Goal: Task Accomplishment & Management: Use online tool/utility

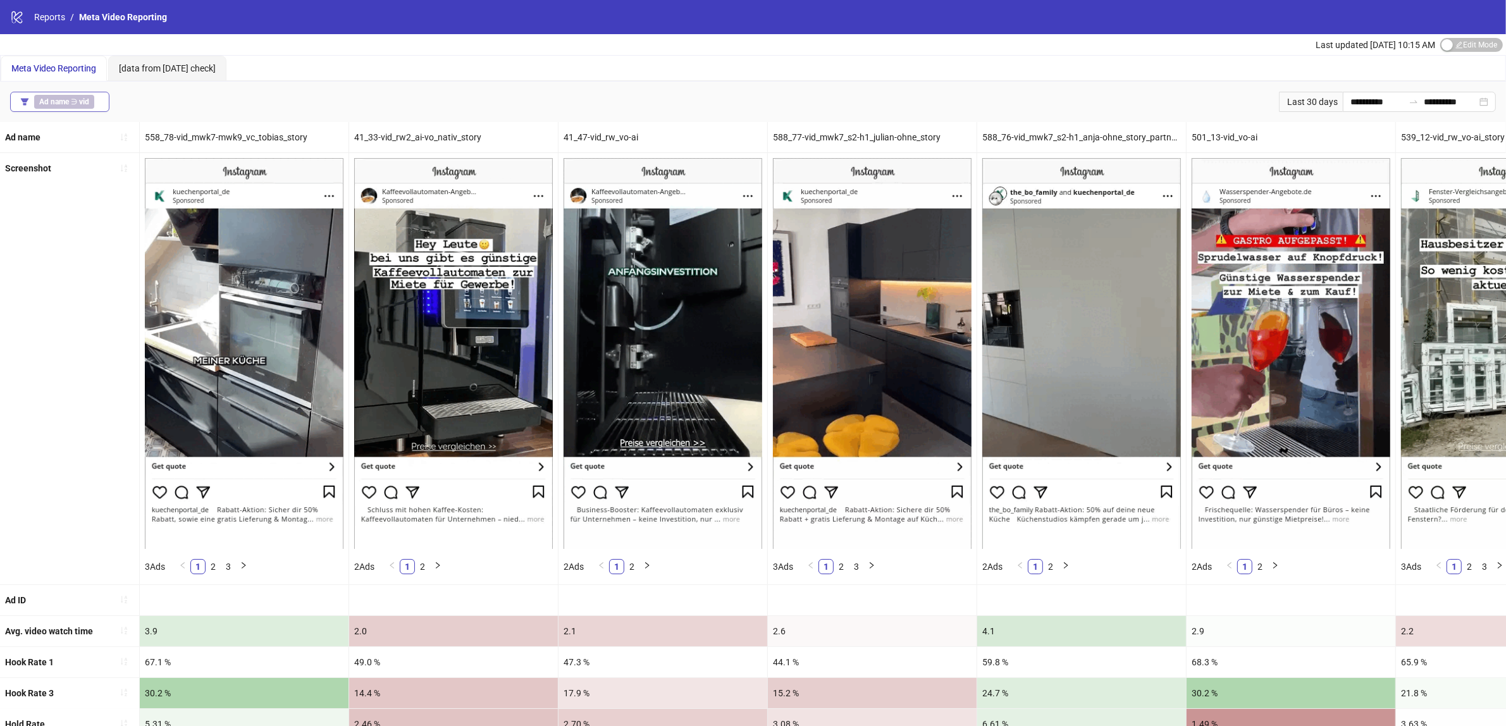
click at [80, 100] on b "vid" at bounding box center [84, 101] width 10 height 9
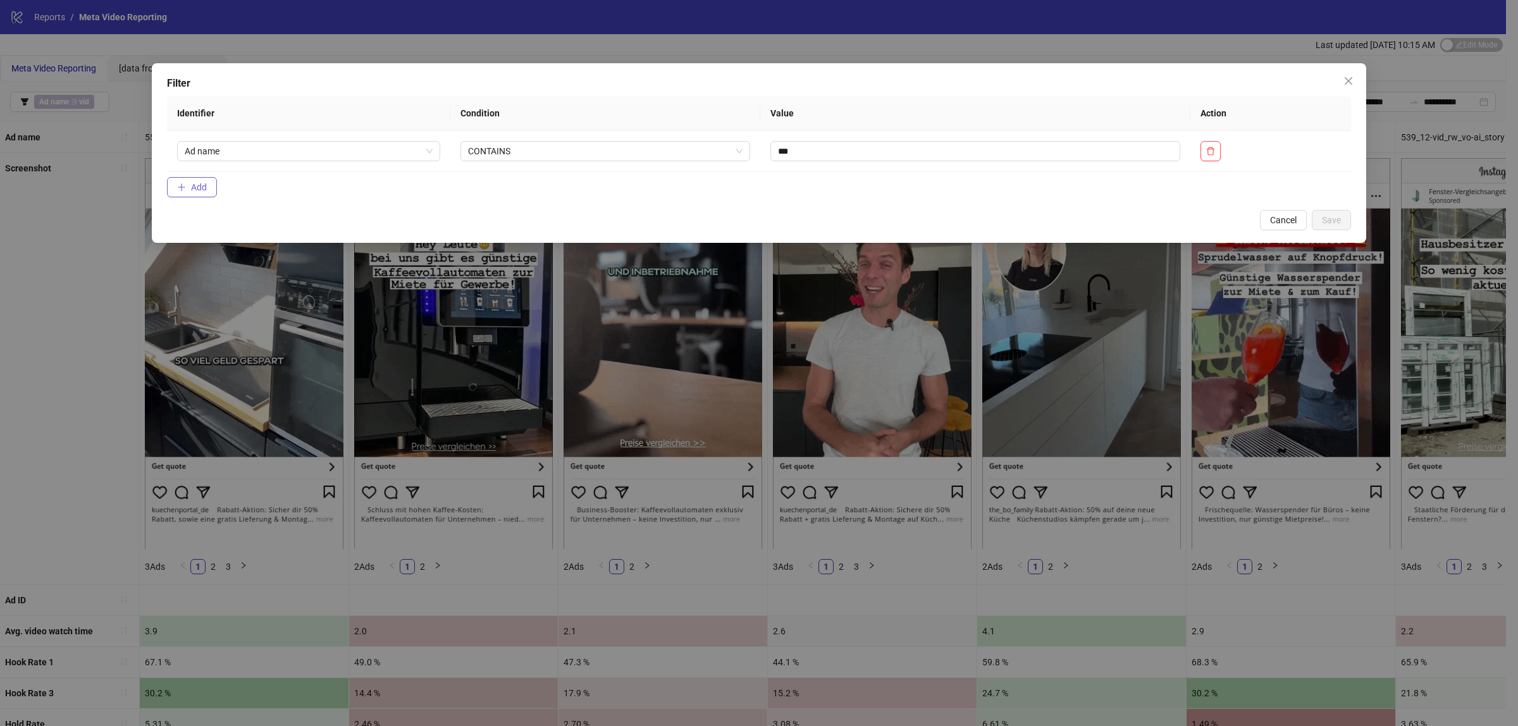
click at [193, 182] on span "Add" at bounding box center [199, 187] width 16 height 10
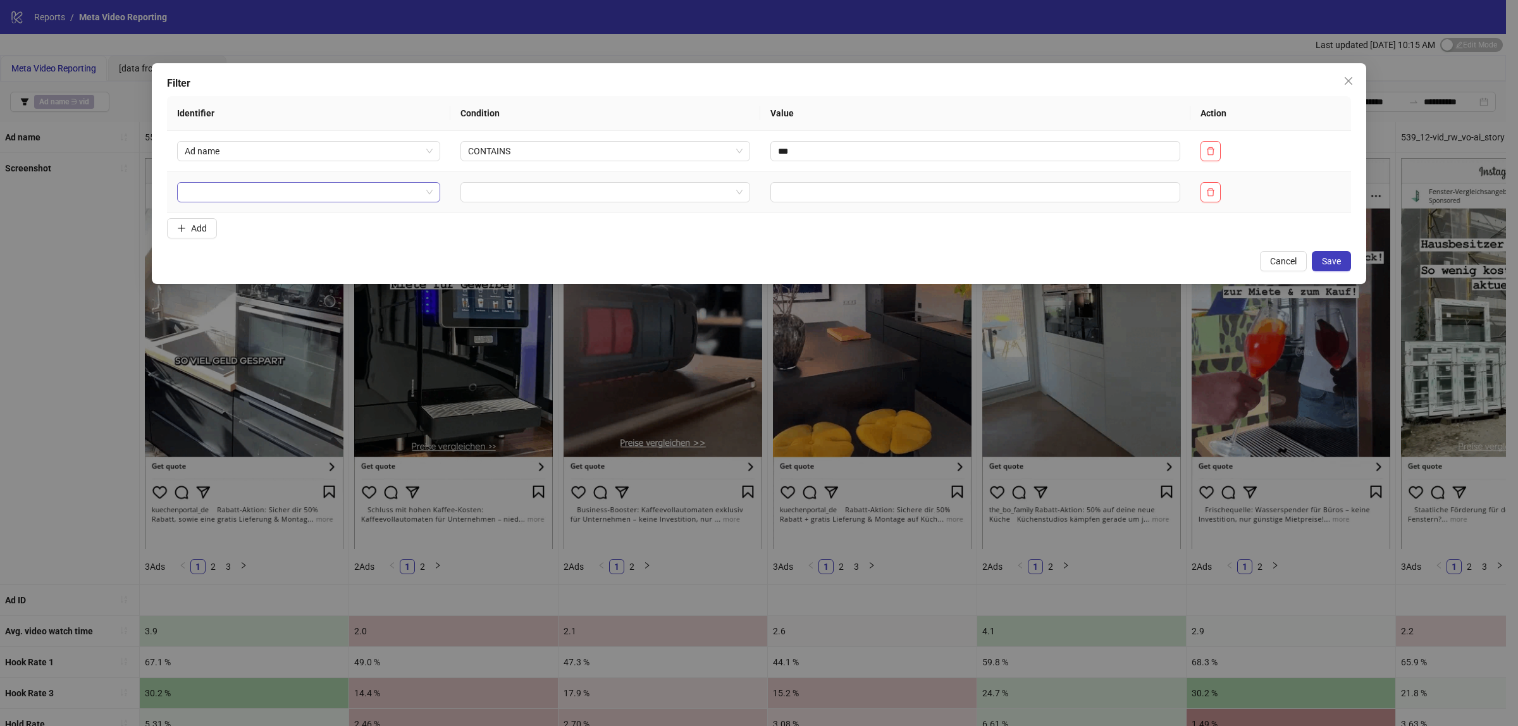
click at [226, 184] on input "search" at bounding box center [303, 192] width 237 height 19
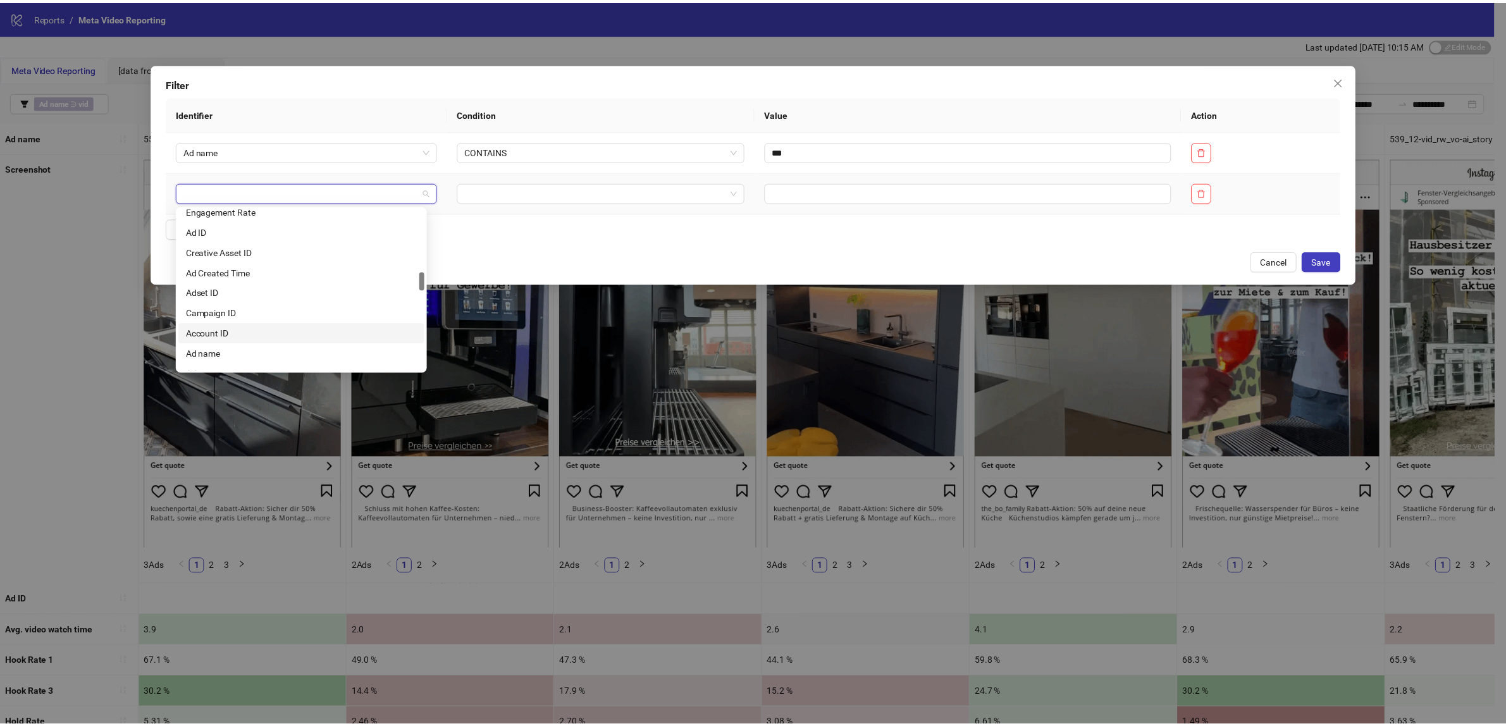
scroll to position [632, 0]
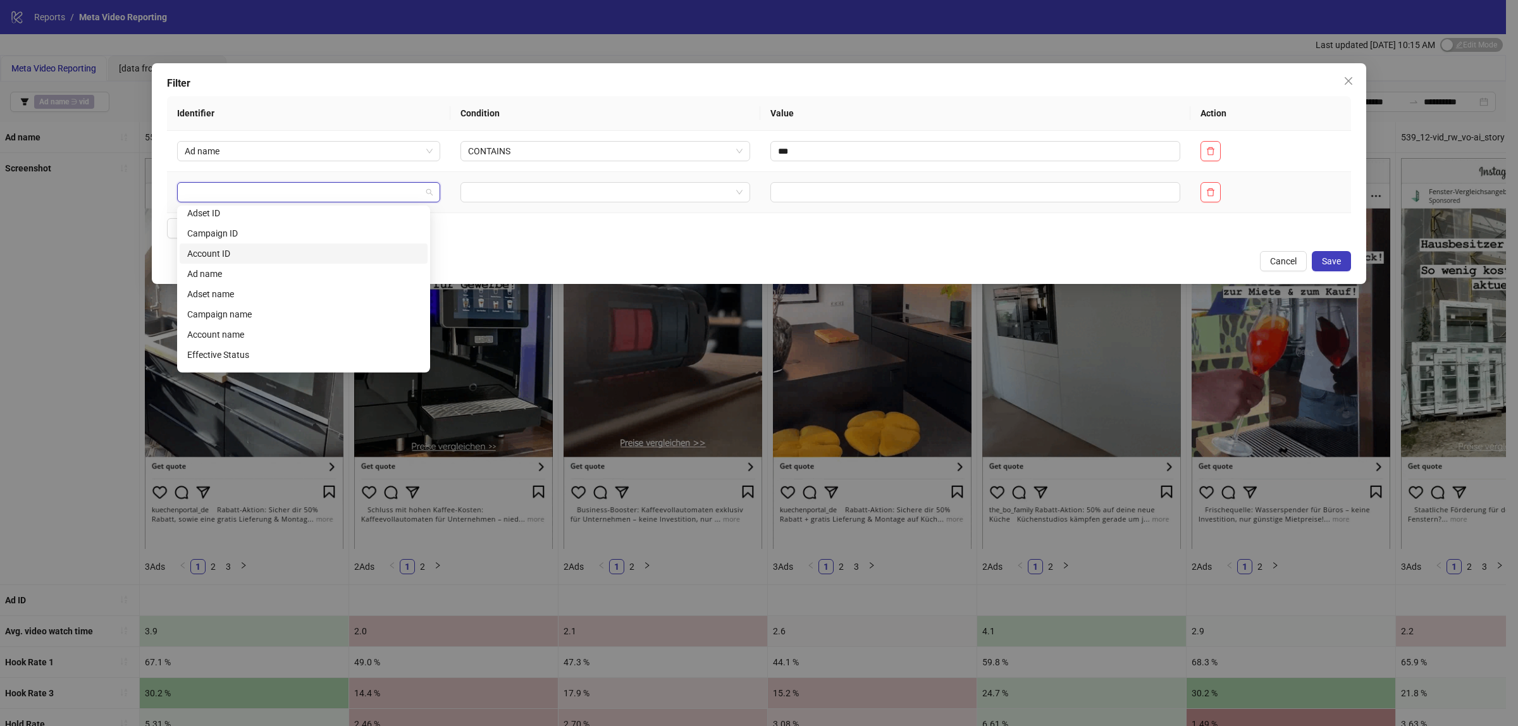
click at [219, 253] on div "Account ID" at bounding box center [303, 254] width 233 height 14
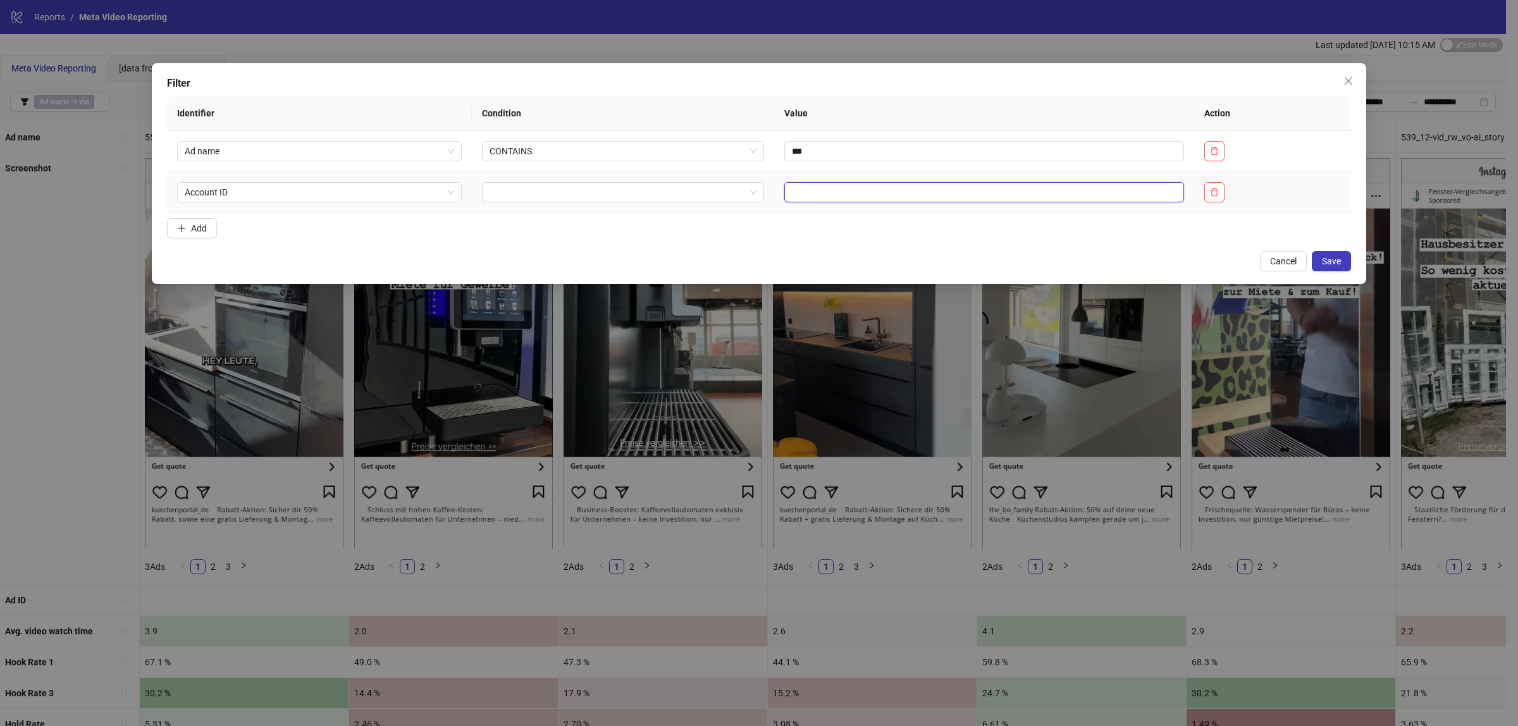
click at [840, 194] on input "text" at bounding box center [984, 192] width 400 height 20
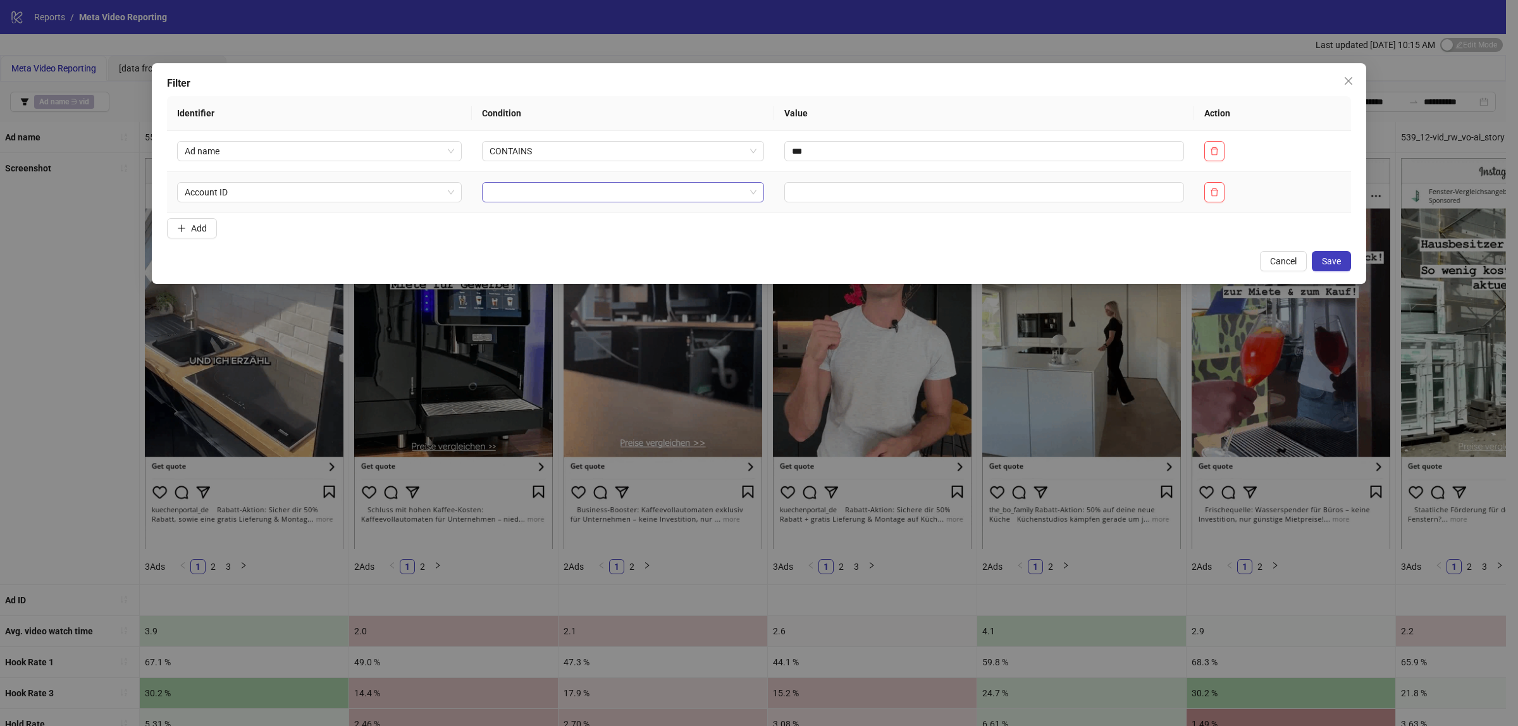
click at [656, 194] on input "search" at bounding box center [618, 192] width 256 height 19
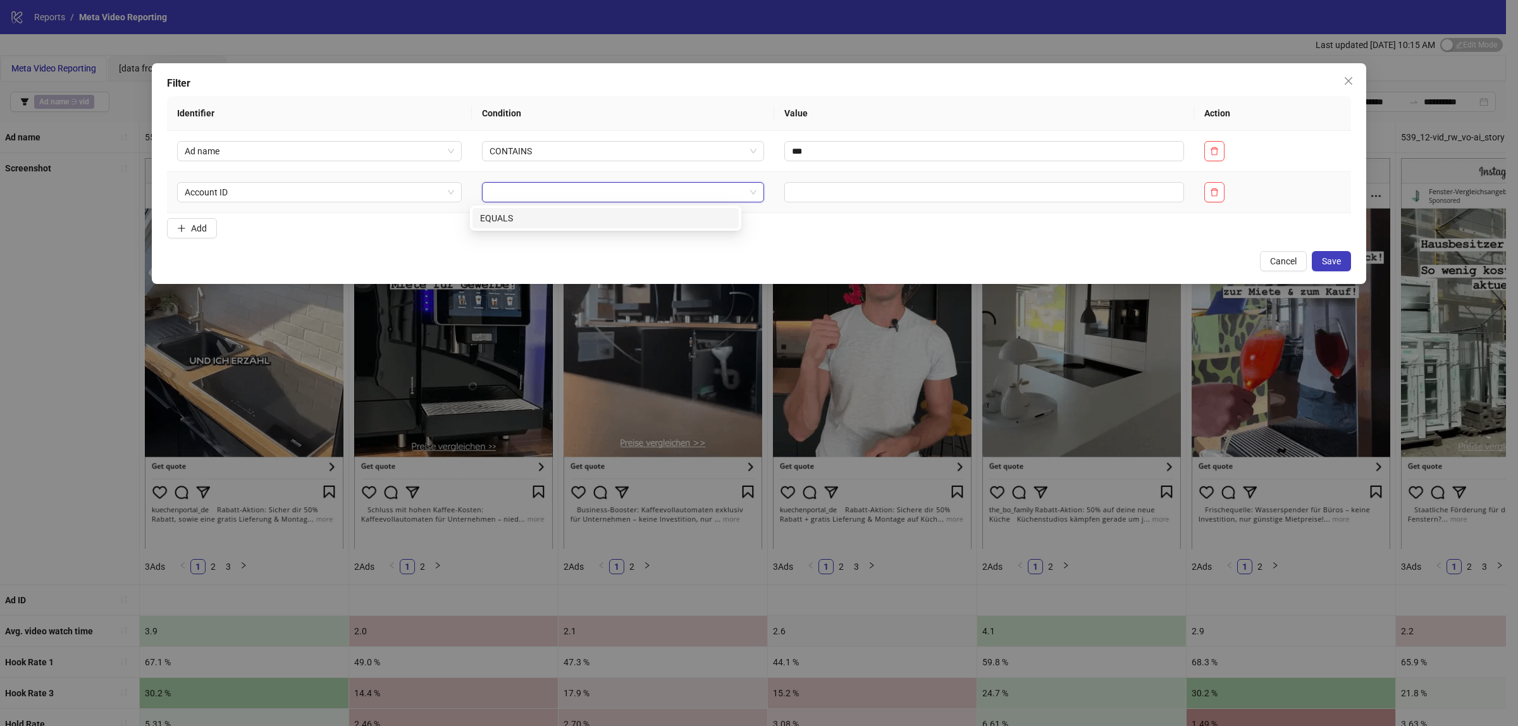
click at [569, 230] on div "equals EQUALS" at bounding box center [605, 218] width 271 height 25
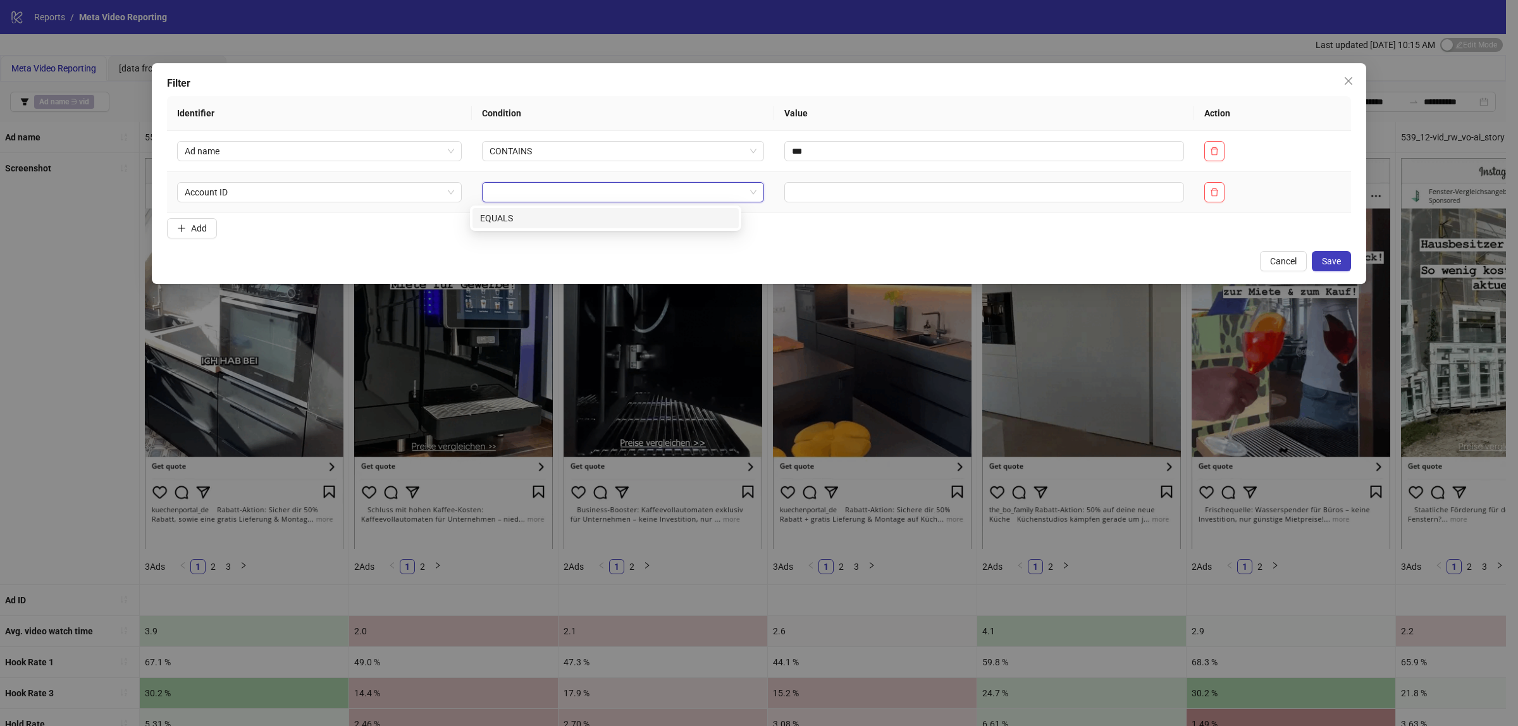
click at [669, 222] on div "EQUALS" at bounding box center [605, 218] width 251 height 14
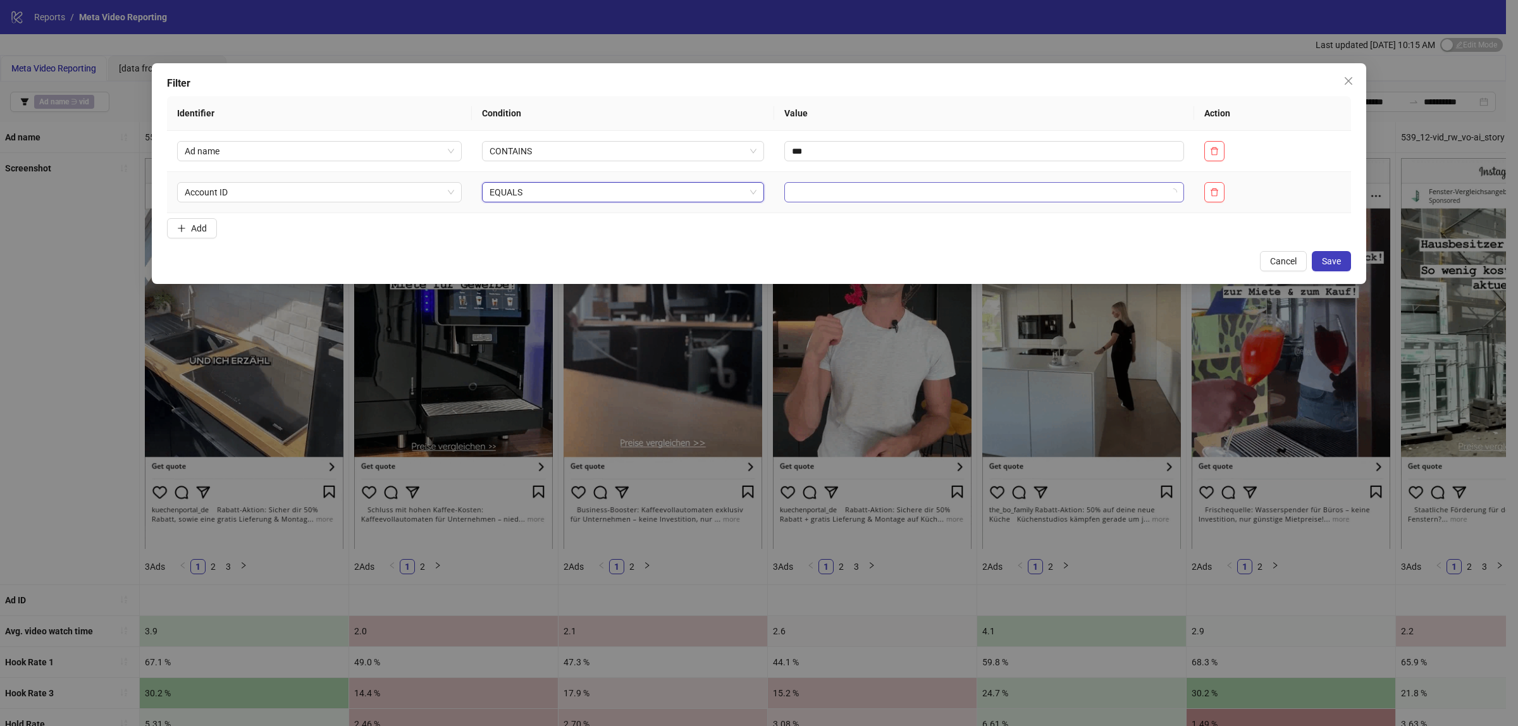
click at [800, 197] on input "search" at bounding box center [979, 192] width 374 height 19
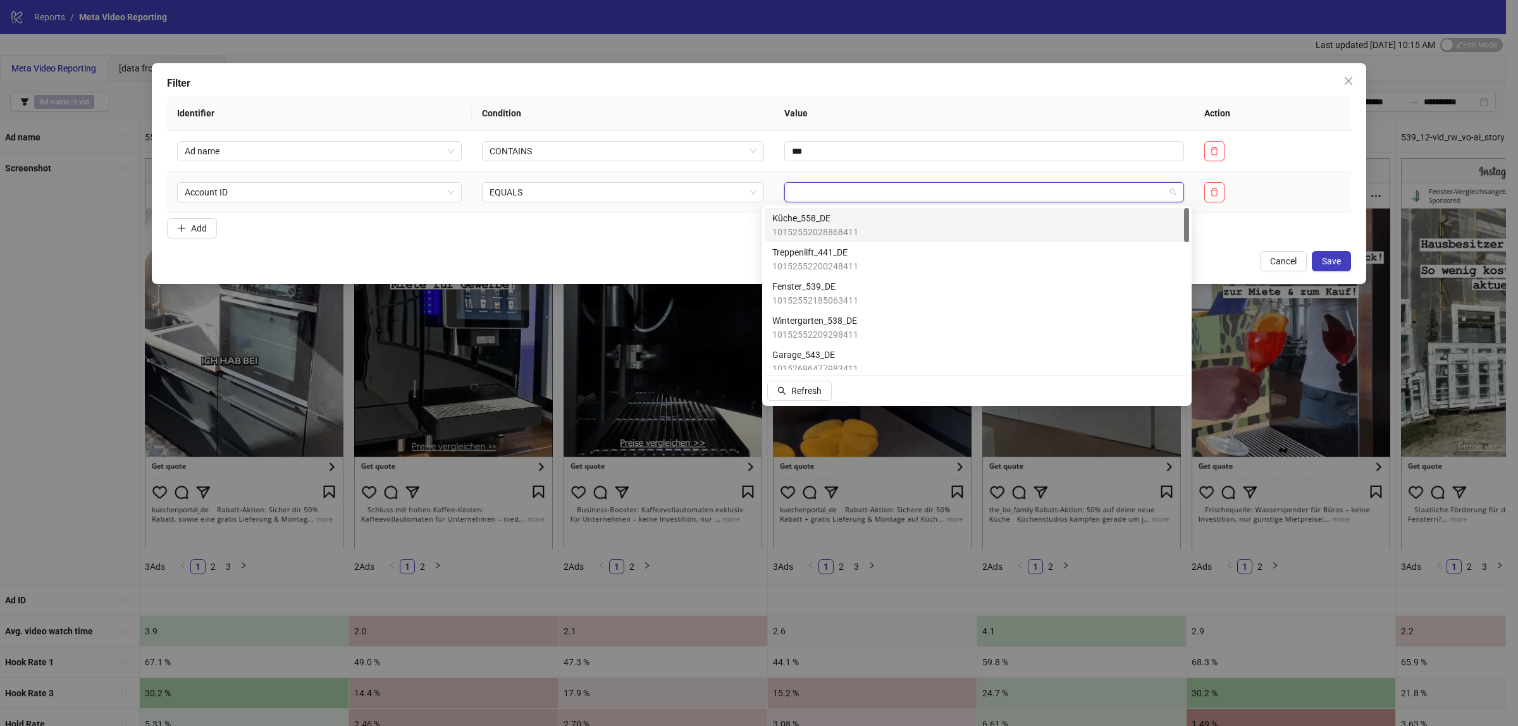
type input "*"
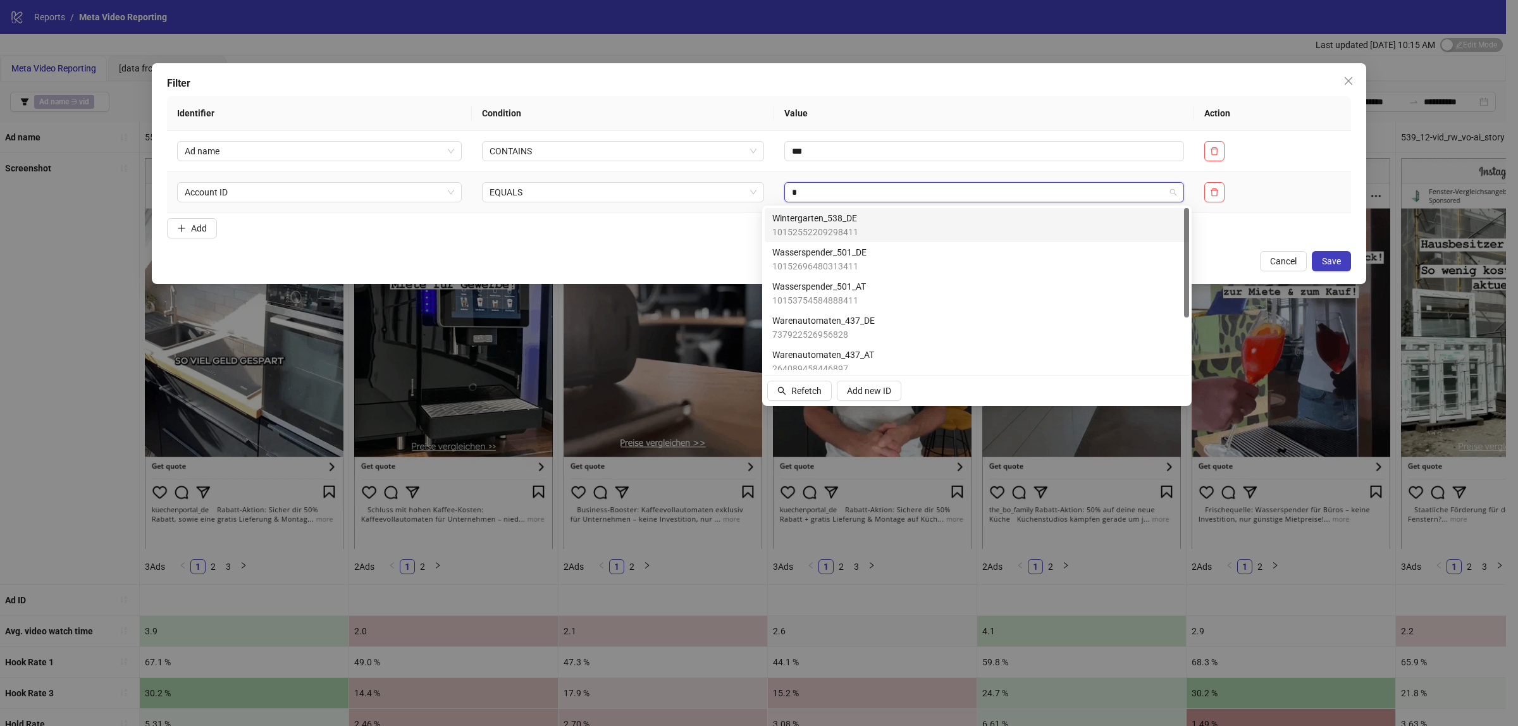
type input "**"
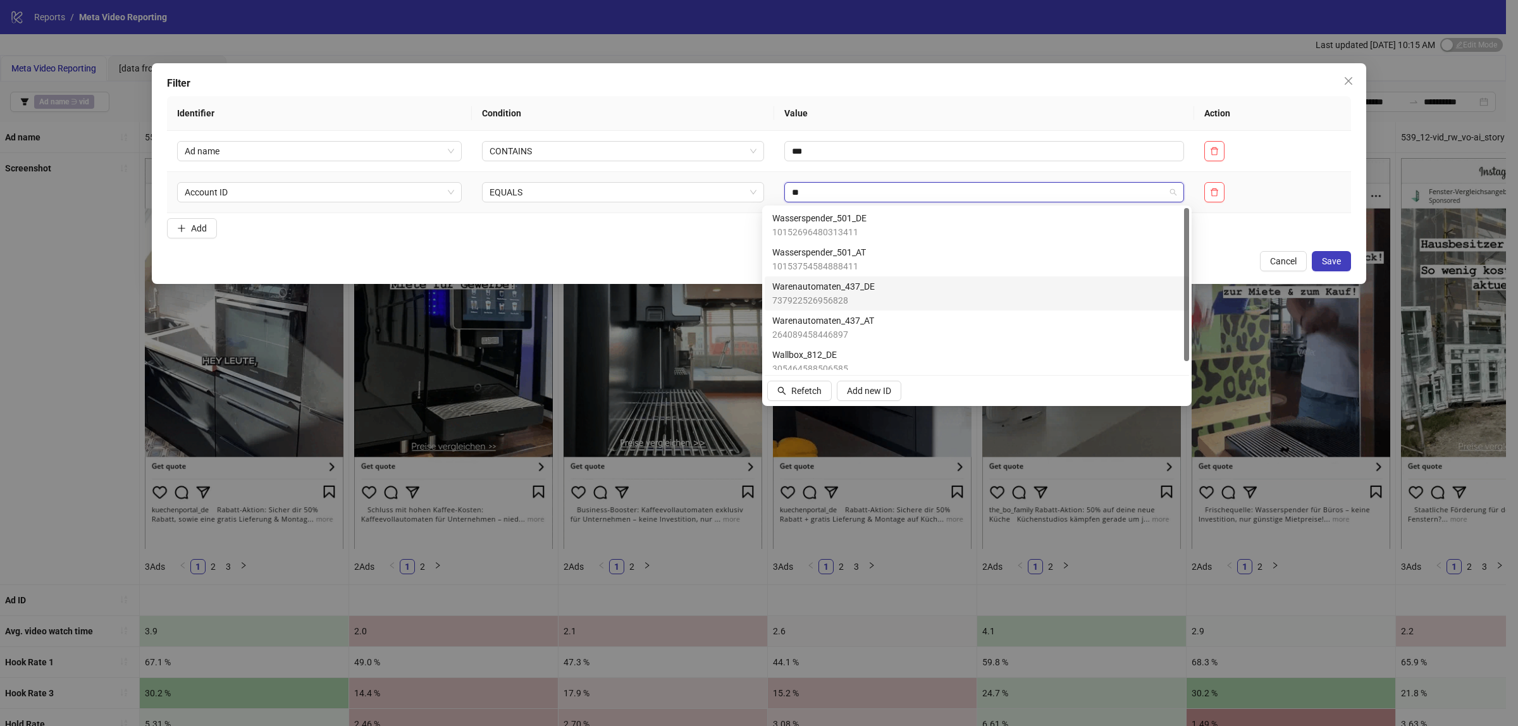
click at [827, 299] on span "737922526956828" at bounding box center [823, 300] width 102 height 14
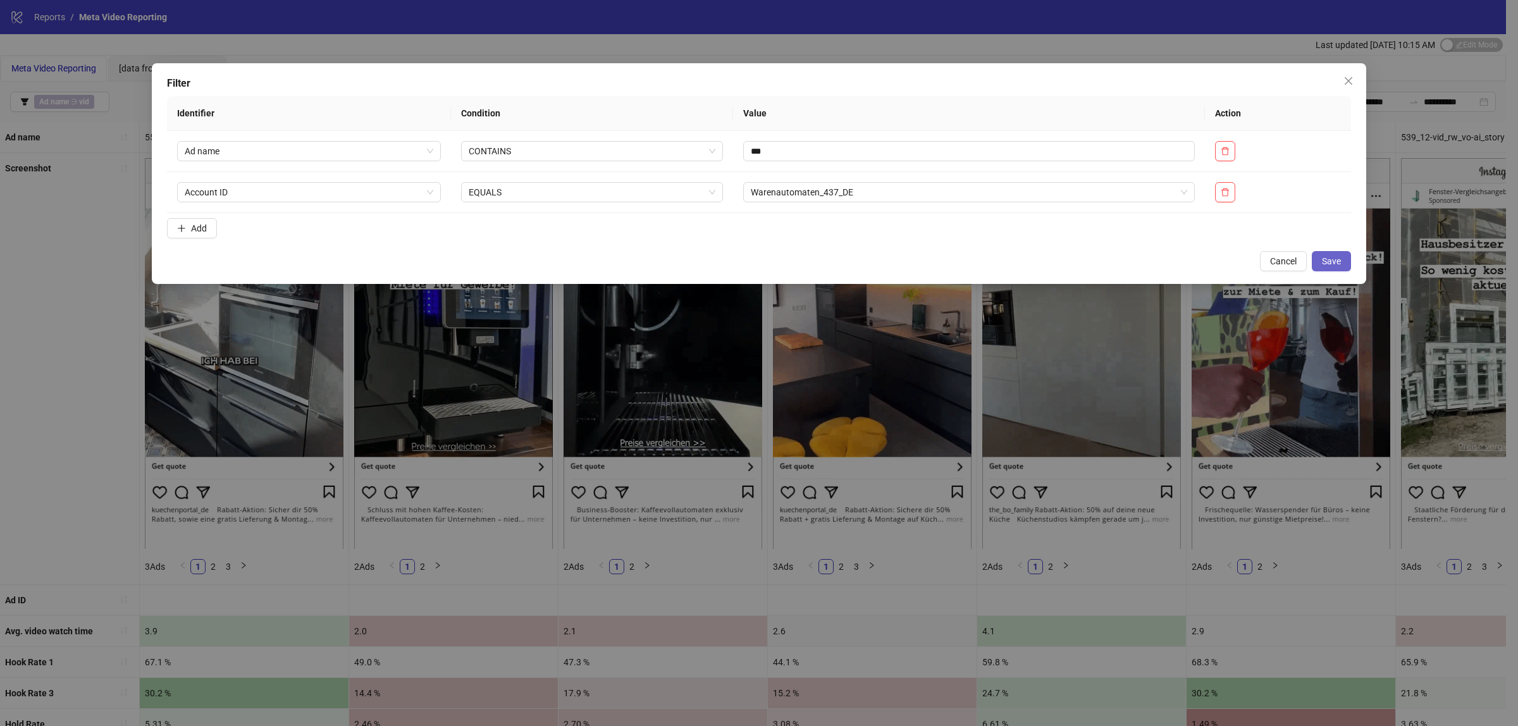
click at [1341, 257] on button "Save" at bounding box center [1331, 261] width 39 height 20
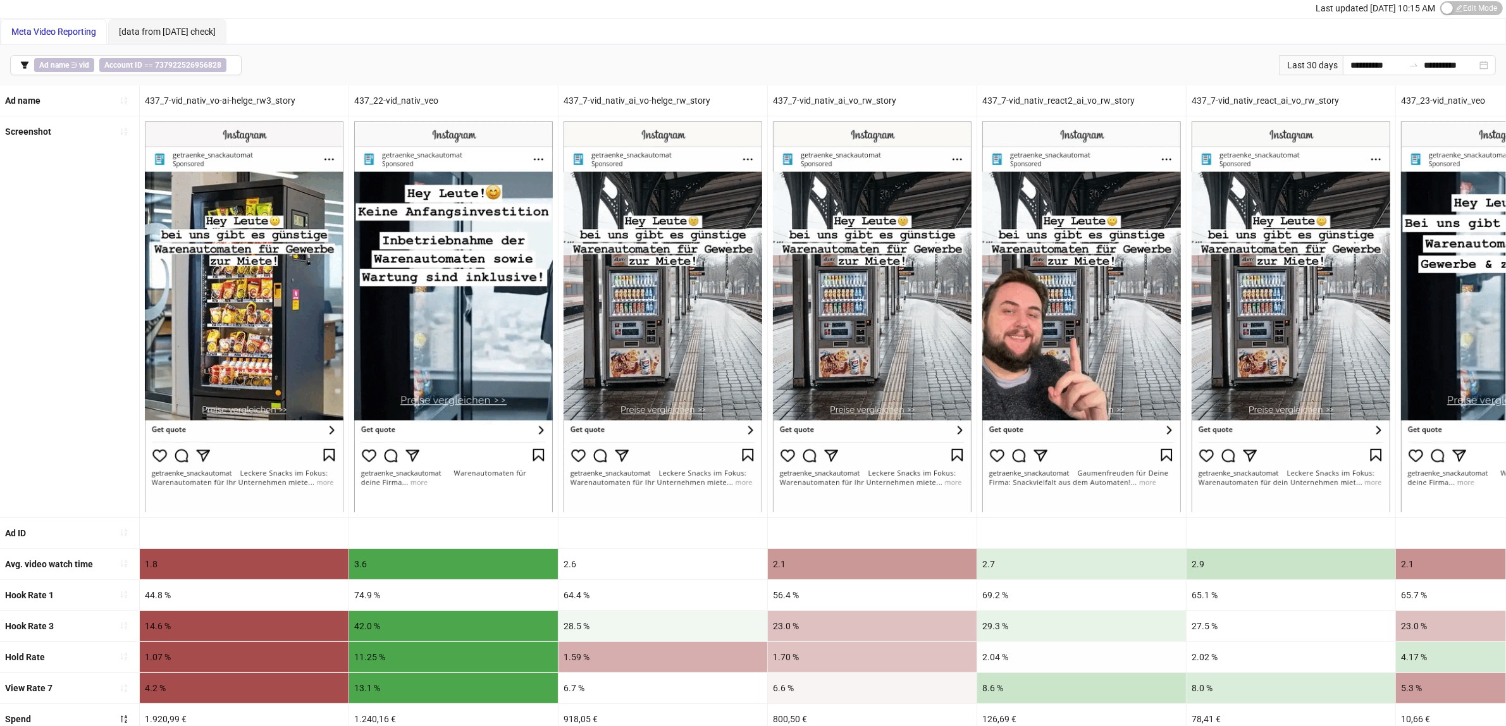
scroll to position [0, 0]
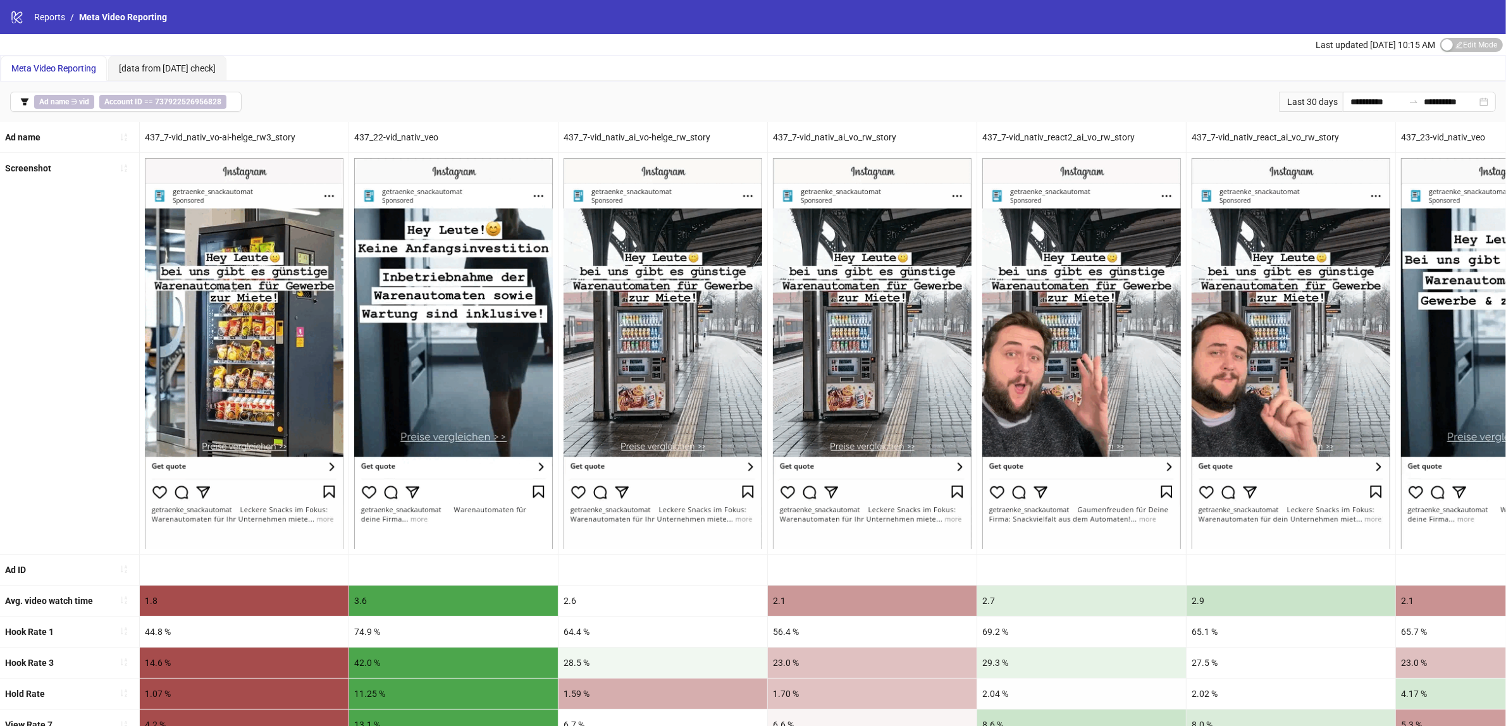
click at [1287, 97] on div "Last 30 days" at bounding box center [1311, 102] width 64 height 20
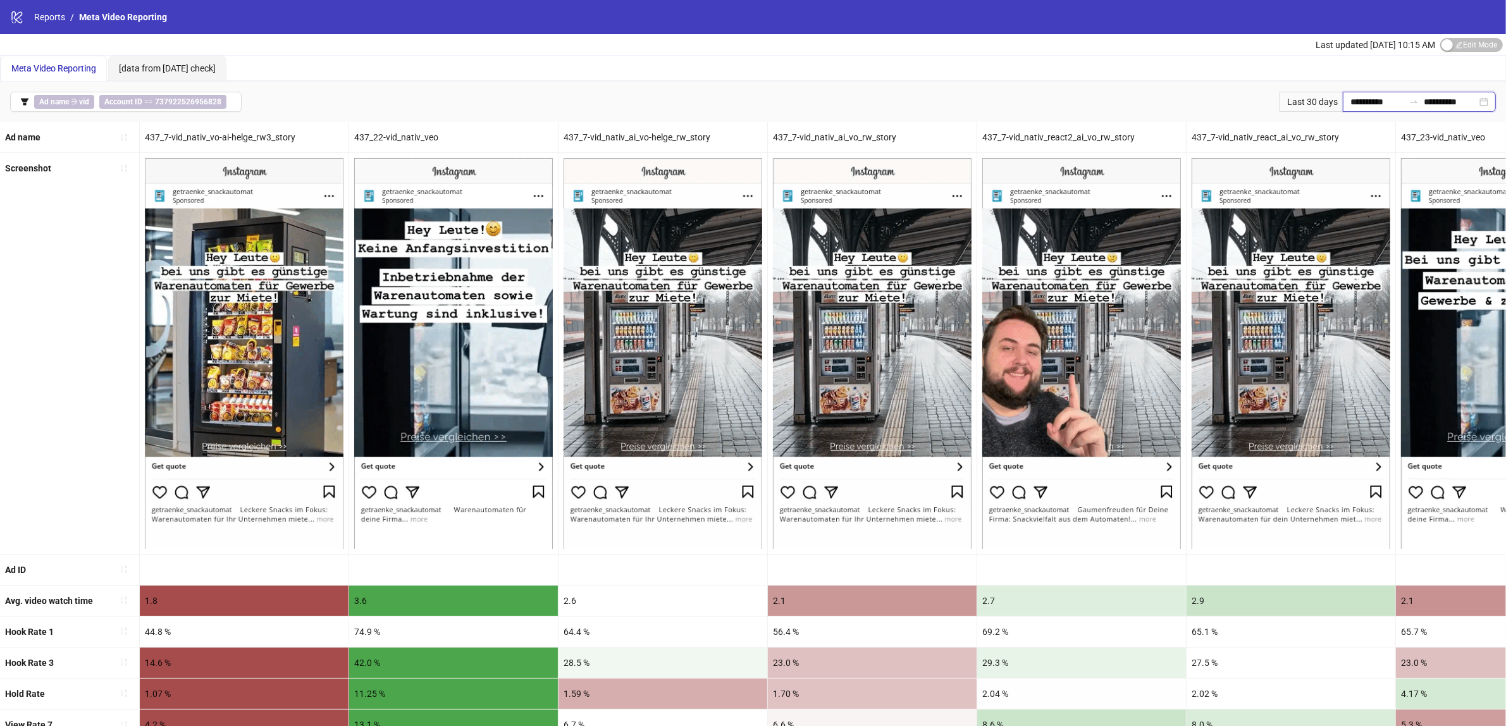
click at [1351, 106] on input "**********" at bounding box center [1376, 102] width 53 height 14
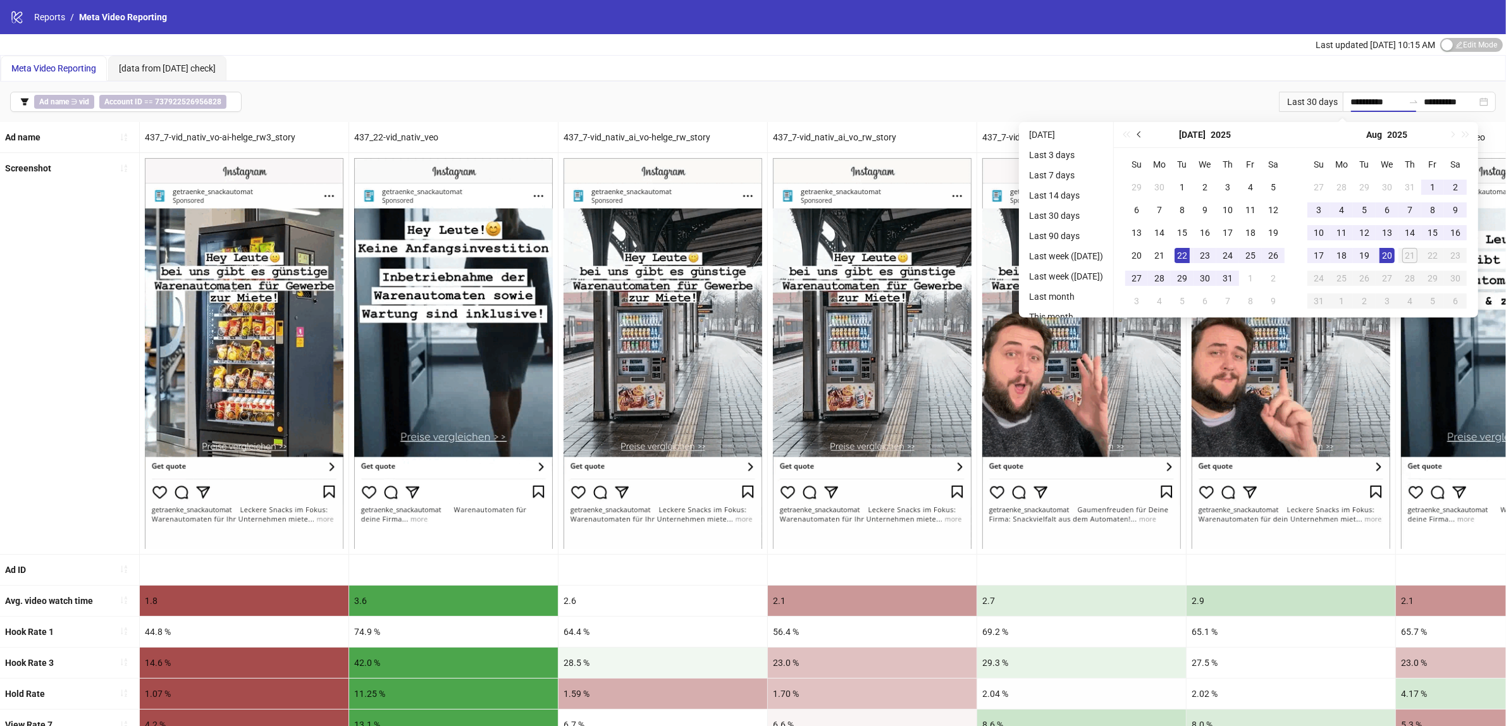
click at [1143, 134] on span "Previous month (PageUp)" at bounding box center [1140, 135] width 6 height 6
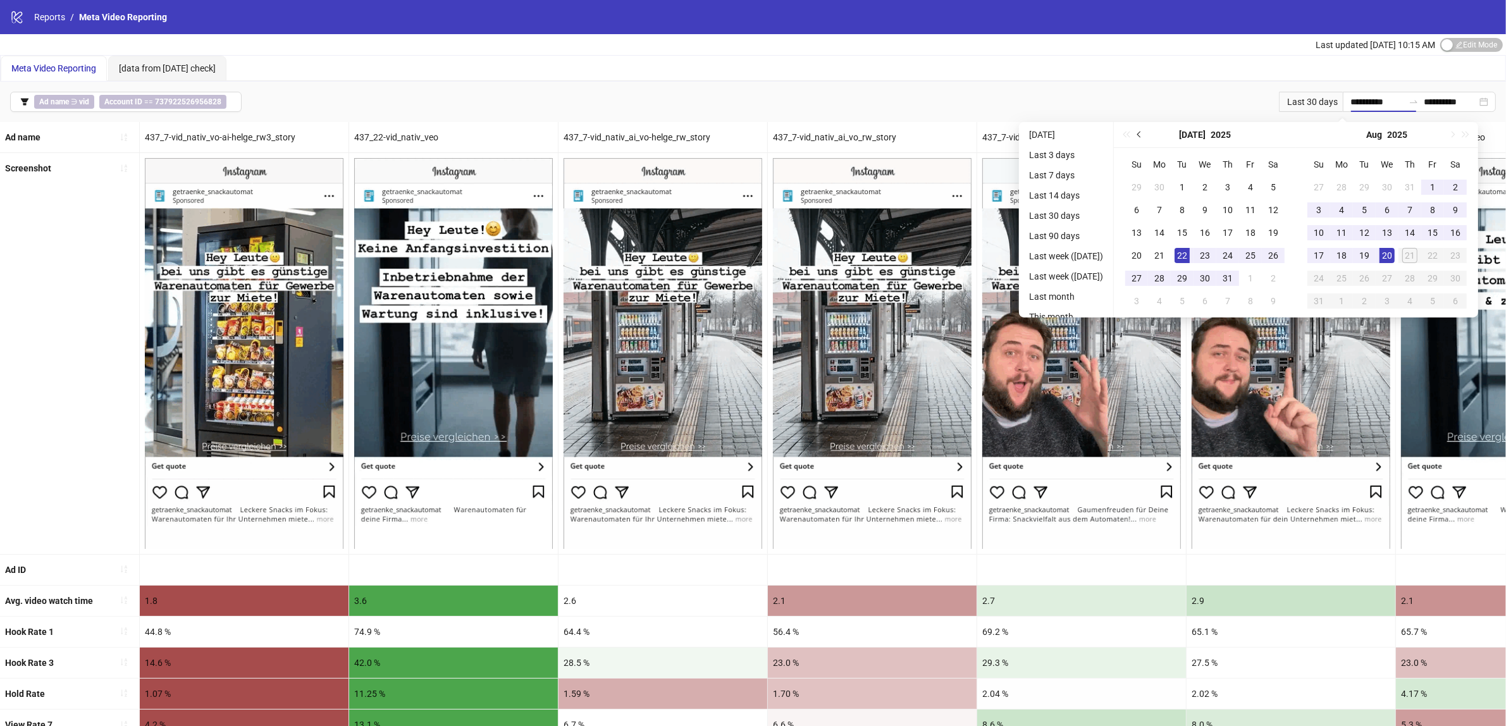
click at [1143, 134] on span "Previous month (PageUp)" at bounding box center [1140, 135] width 6 height 6
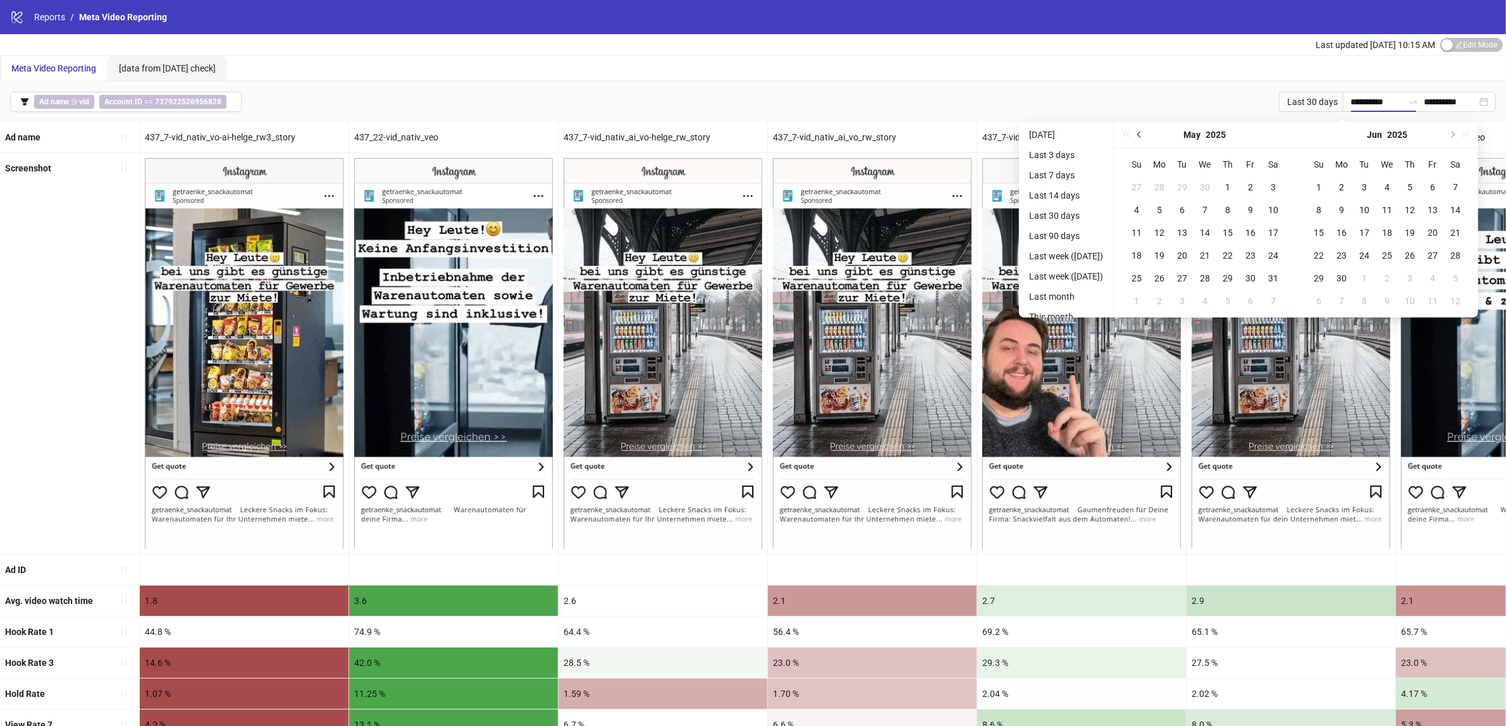
click at [1143, 134] on span "Previous month (PageUp)" at bounding box center [1140, 135] width 6 height 6
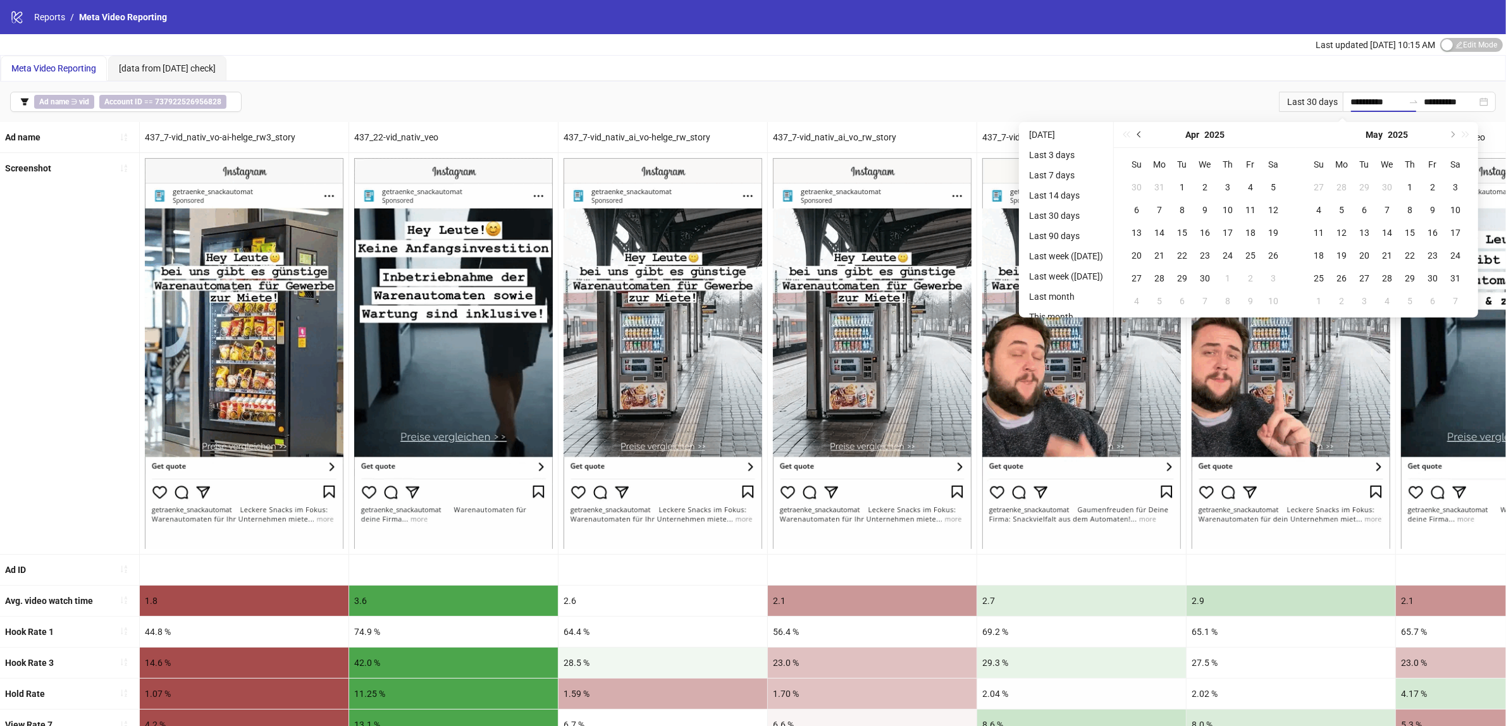
click at [1143, 134] on span "Previous month (PageUp)" at bounding box center [1140, 135] width 6 height 6
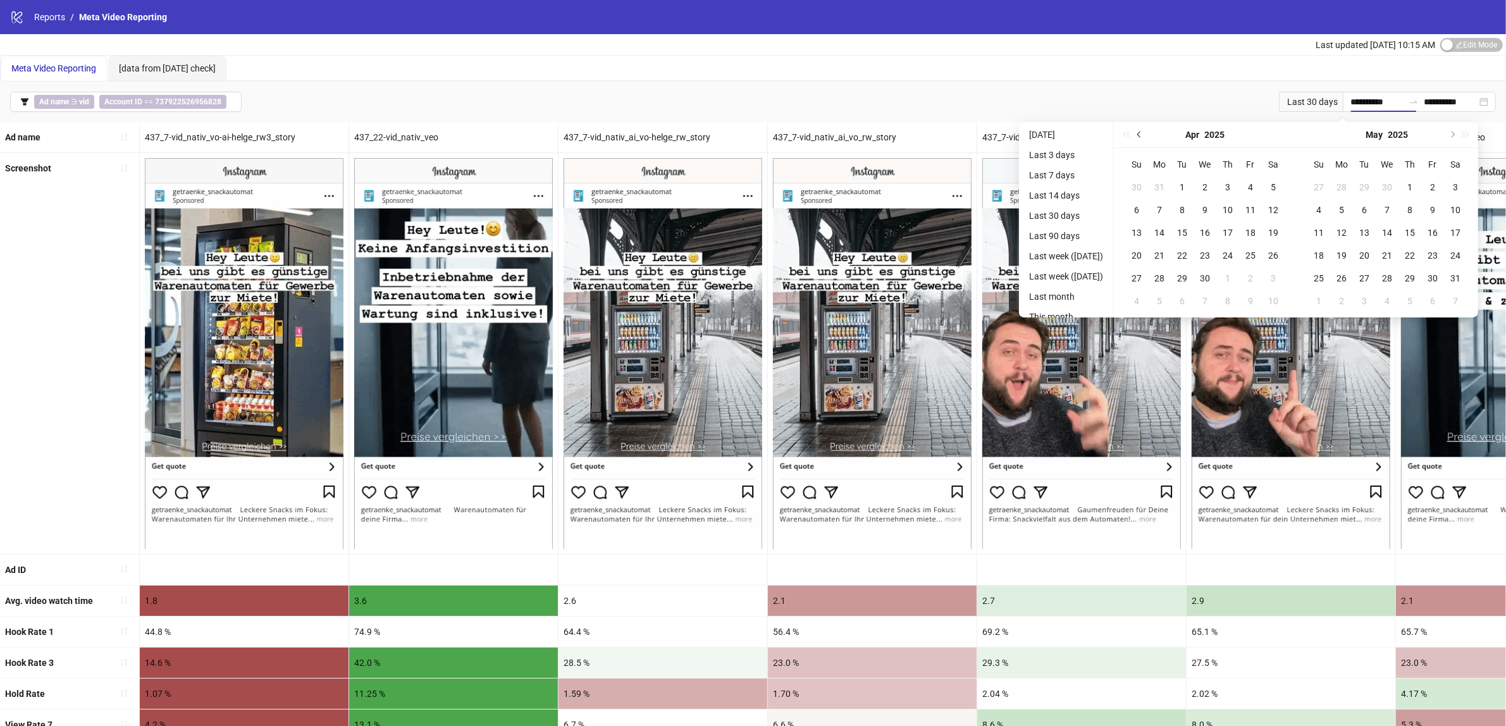
click at [1143, 134] on span "Previous month (PageUp)" at bounding box center [1140, 135] width 6 height 6
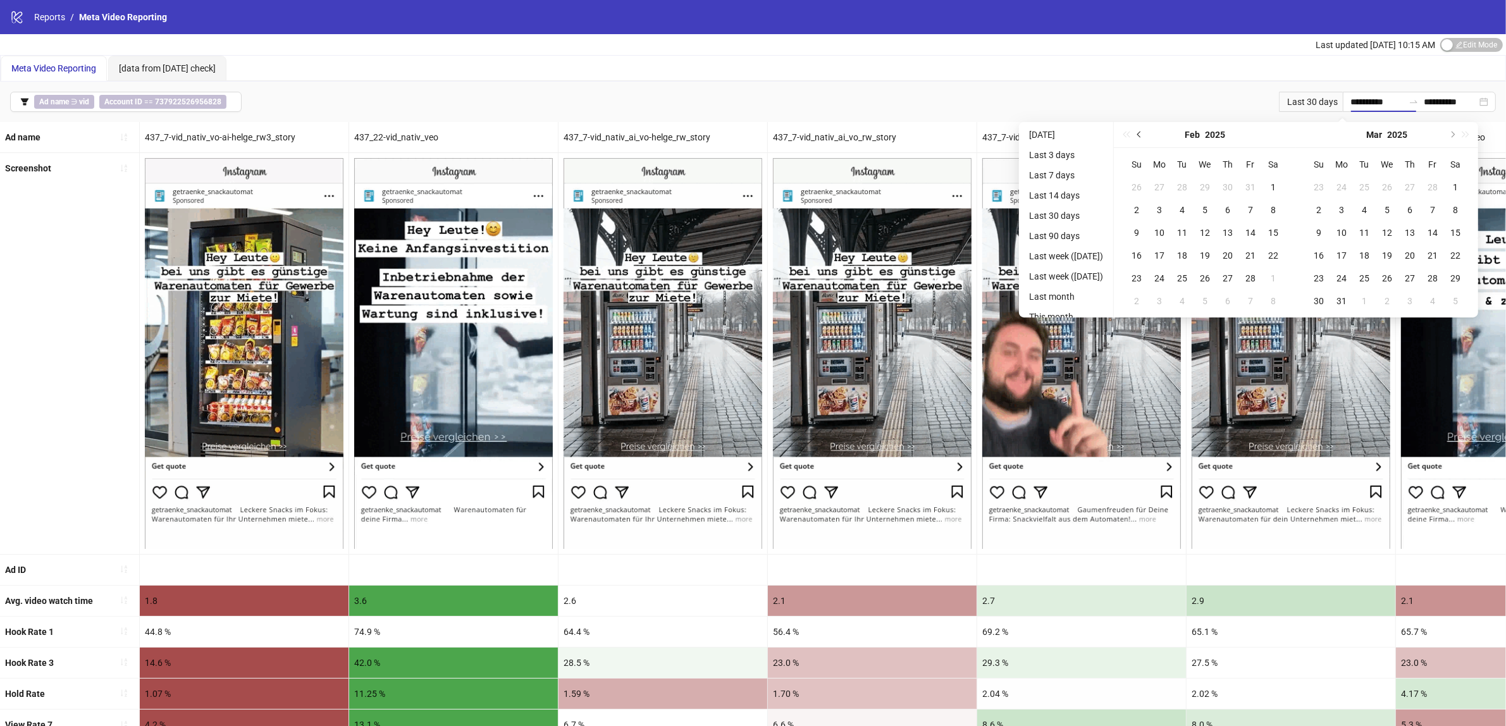
click at [1143, 134] on span "Previous month (PageUp)" at bounding box center [1140, 135] width 6 height 6
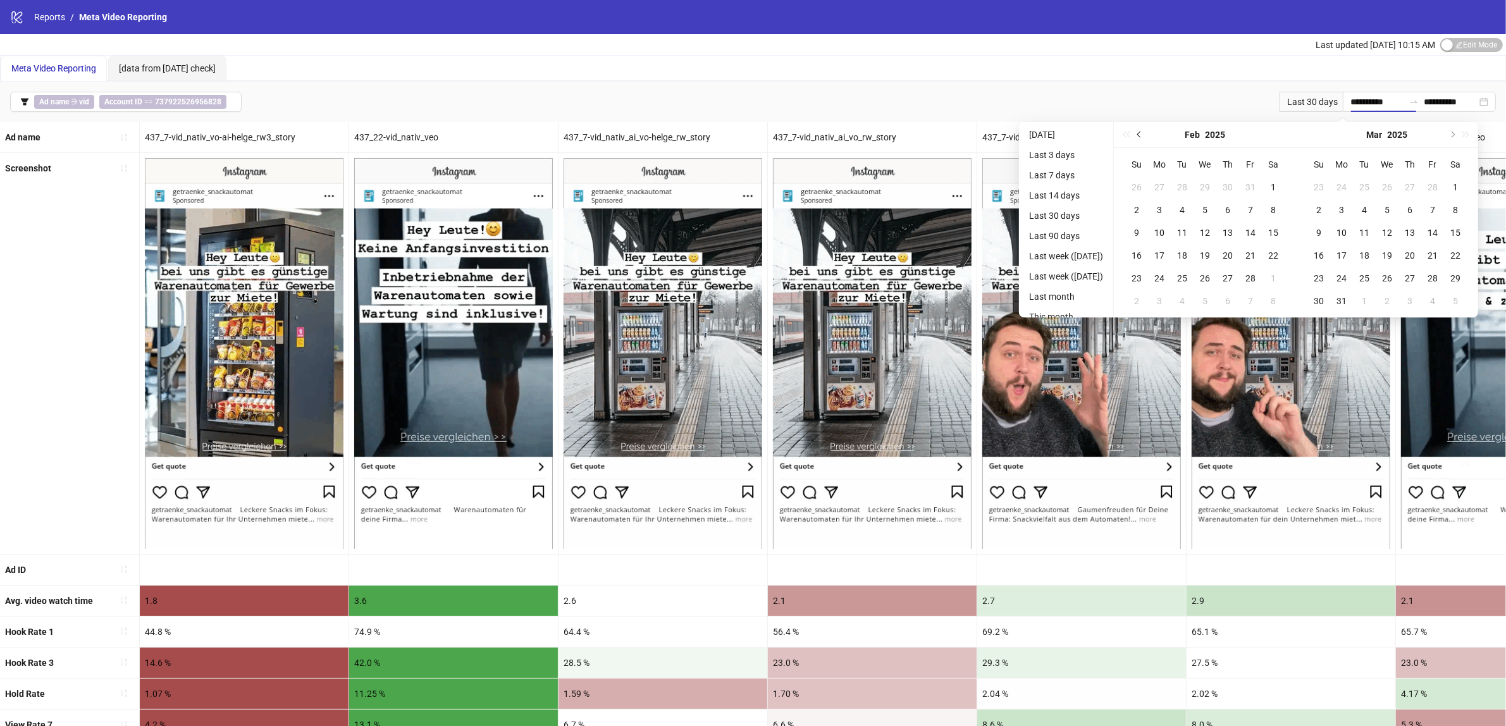
click at [1143, 134] on span "Previous month (PageUp)" at bounding box center [1140, 135] width 6 height 6
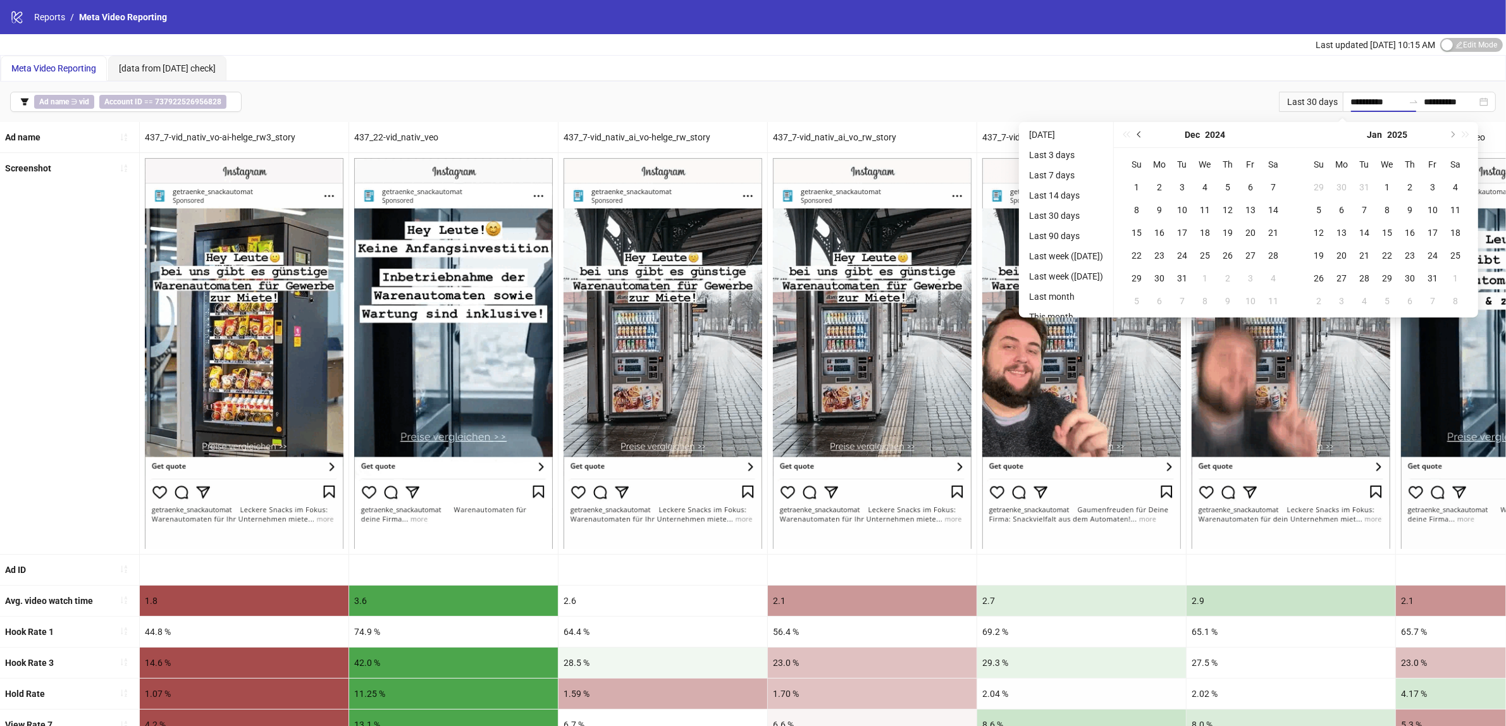
click at [1143, 134] on span "Previous month (PageUp)" at bounding box center [1140, 135] width 6 height 6
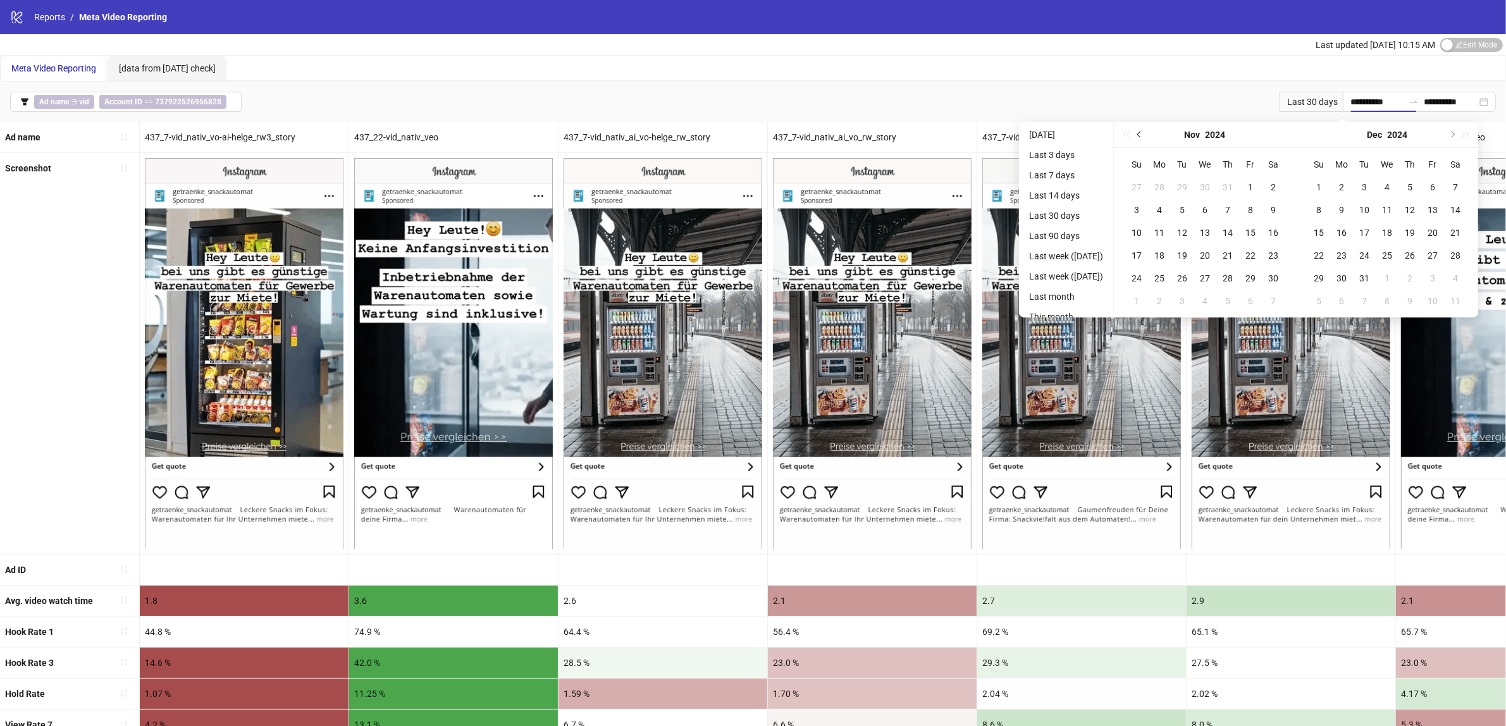
click at [1143, 134] on span "Previous month (PageUp)" at bounding box center [1140, 135] width 6 height 6
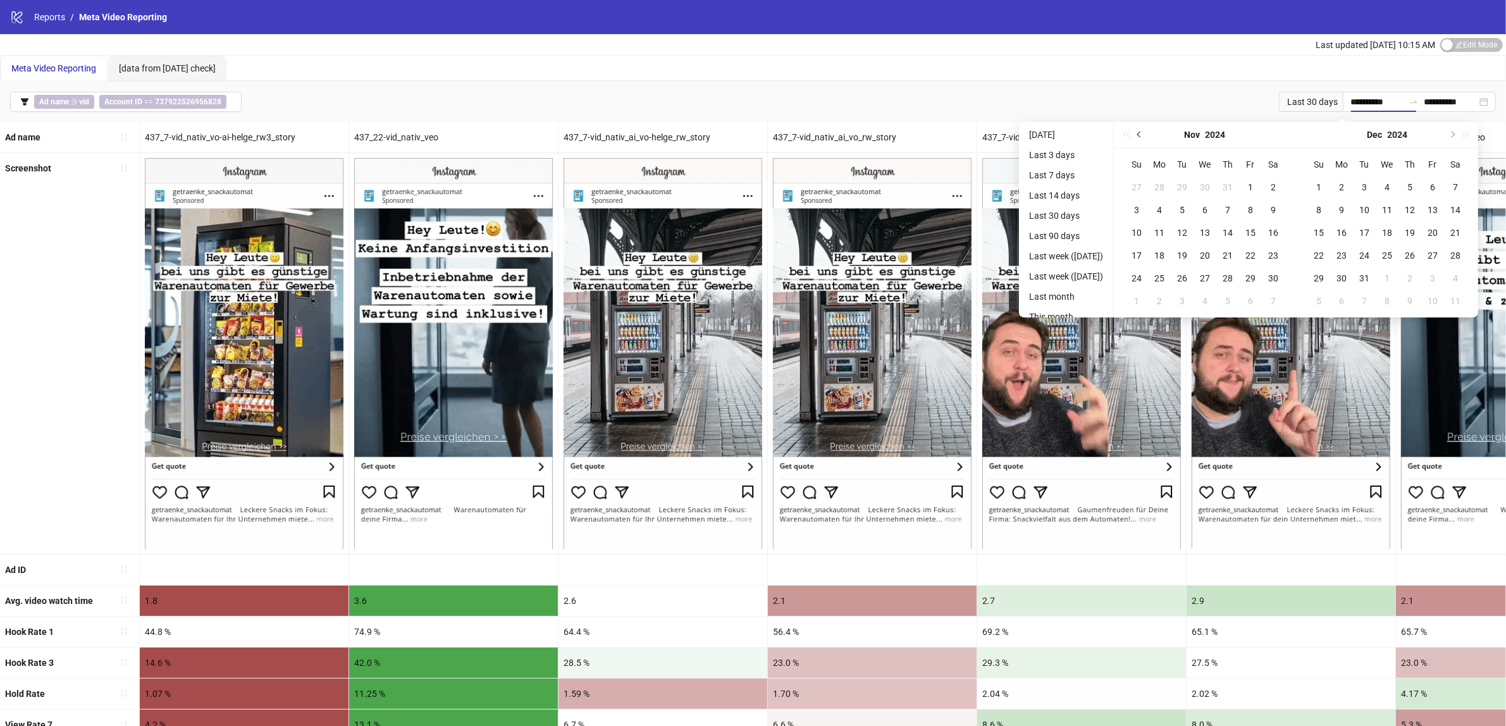
click at [1143, 134] on span "Previous month (PageUp)" at bounding box center [1140, 135] width 6 height 6
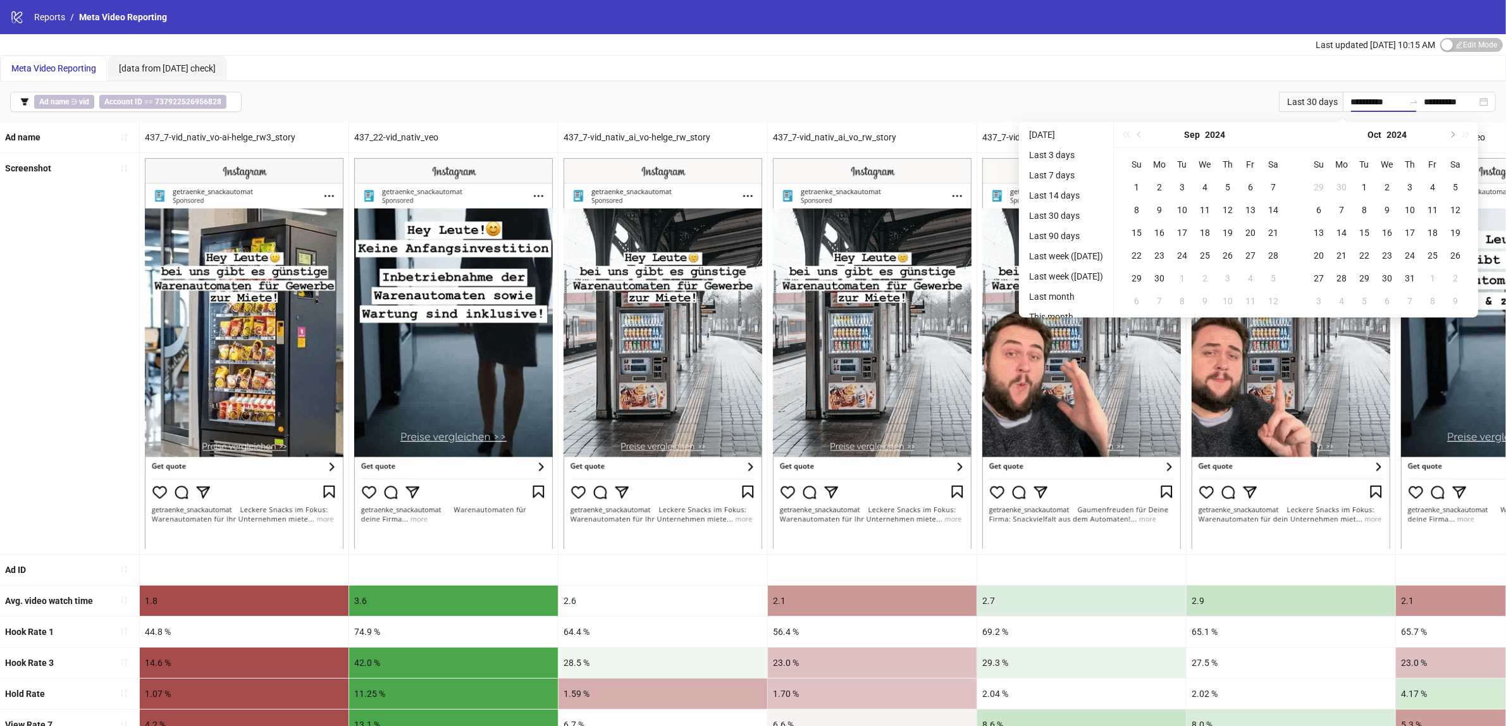
click at [1157, 134] on div "[DATE]" at bounding box center [1205, 135] width 182 height 26
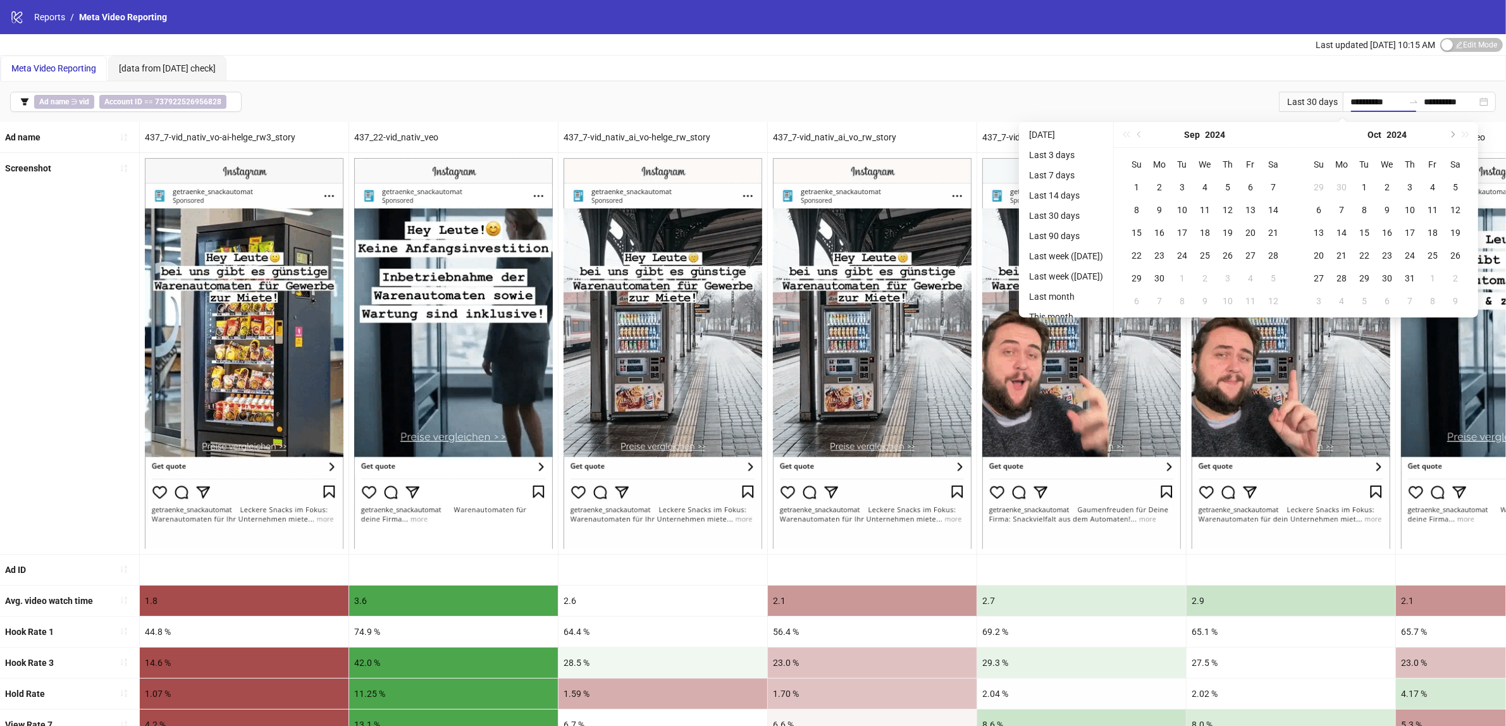
click at [1157, 134] on div "[DATE]" at bounding box center [1205, 135] width 182 height 26
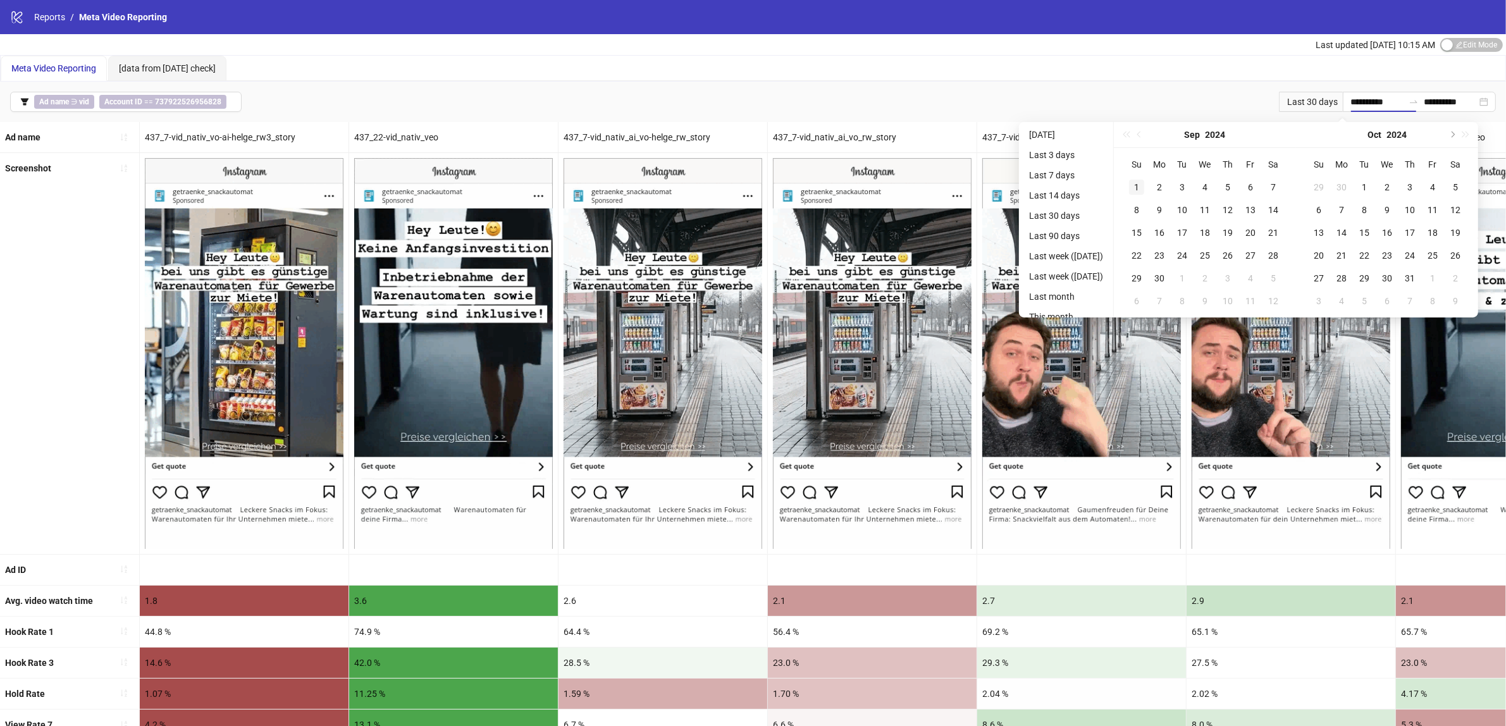
type input "**********"
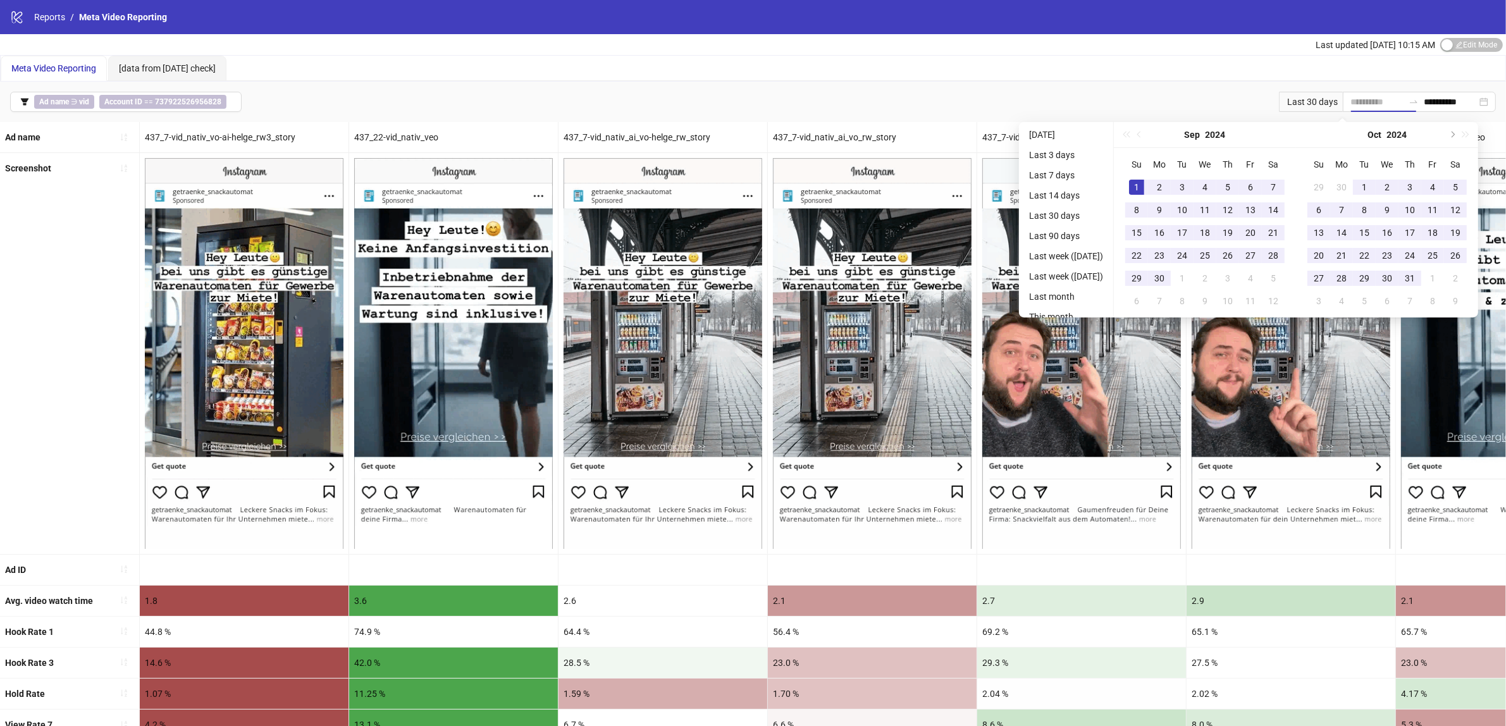
click at [1144, 185] on div "1" at bounding box center [1136, 187] width 15 height 15
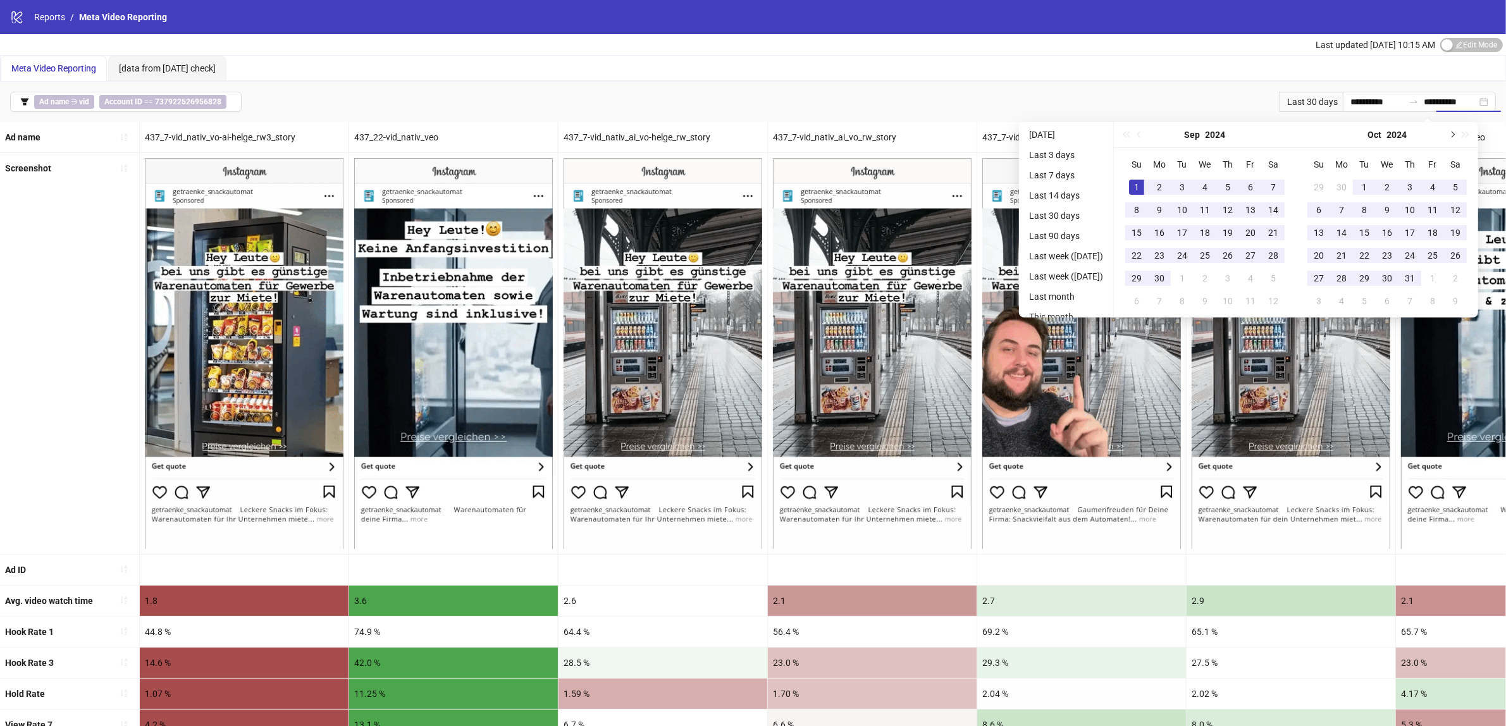
click at [1455, 132] on span "Next month (PageDown)" at bounding box center [1451, 135] width 6 height 6
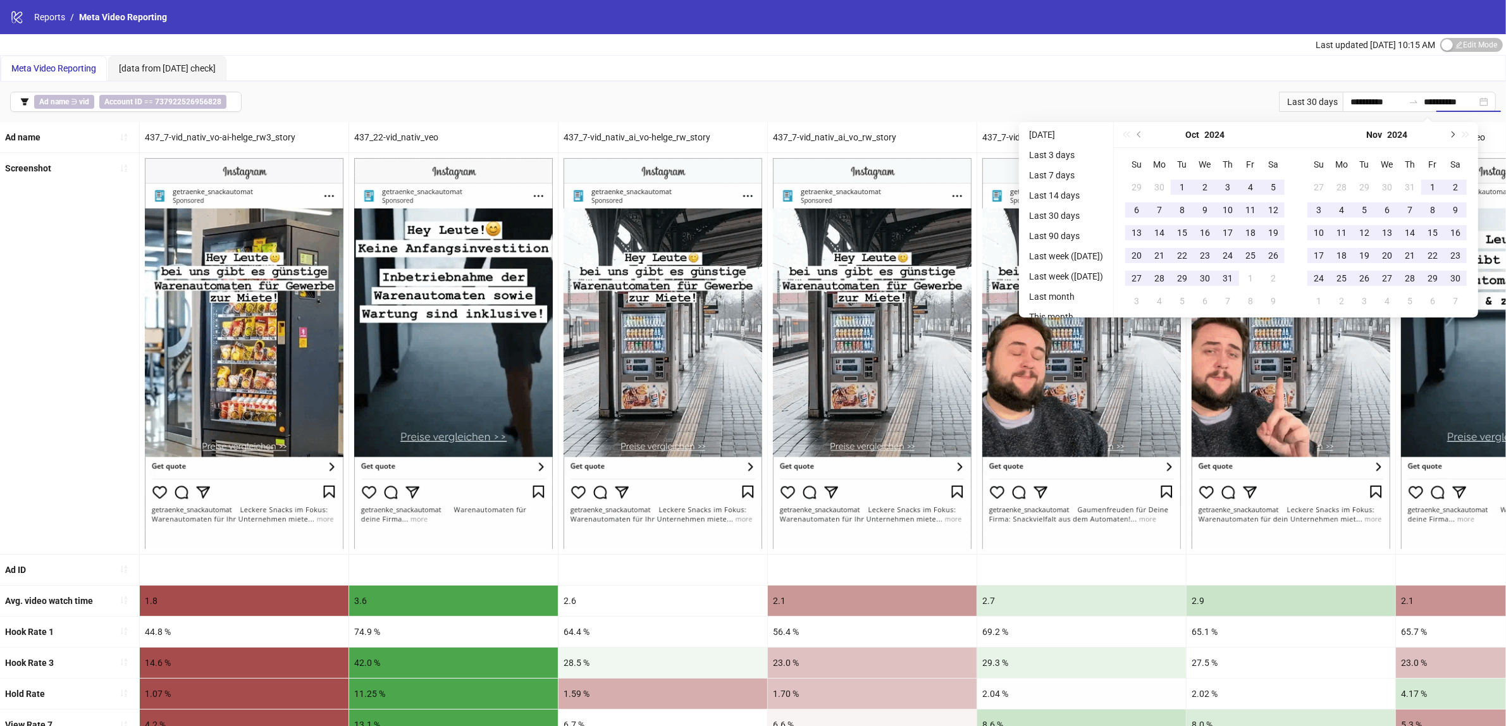
click at [1455, 132] on span "Next month (PageDown)" at bounding box center [1451, 135] width 6 height 6
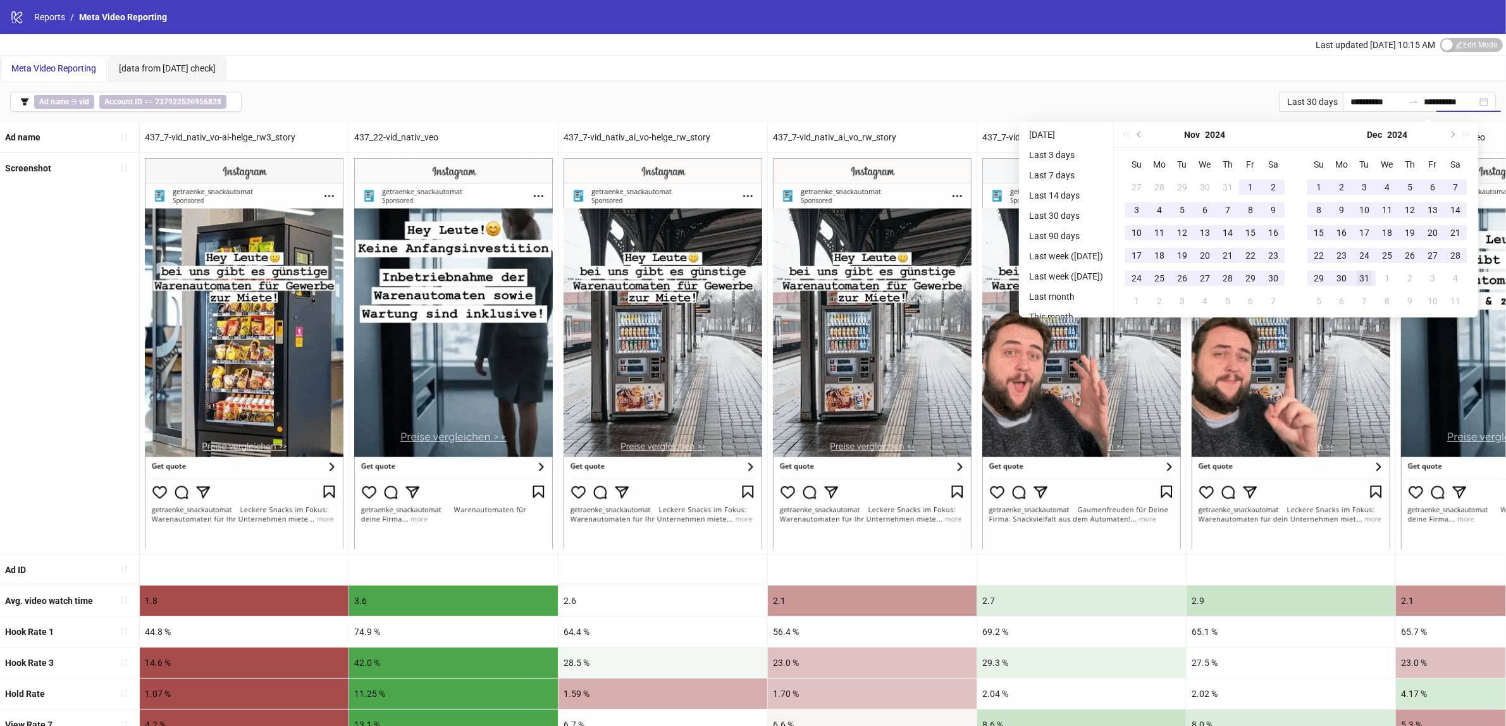
type input "**********"
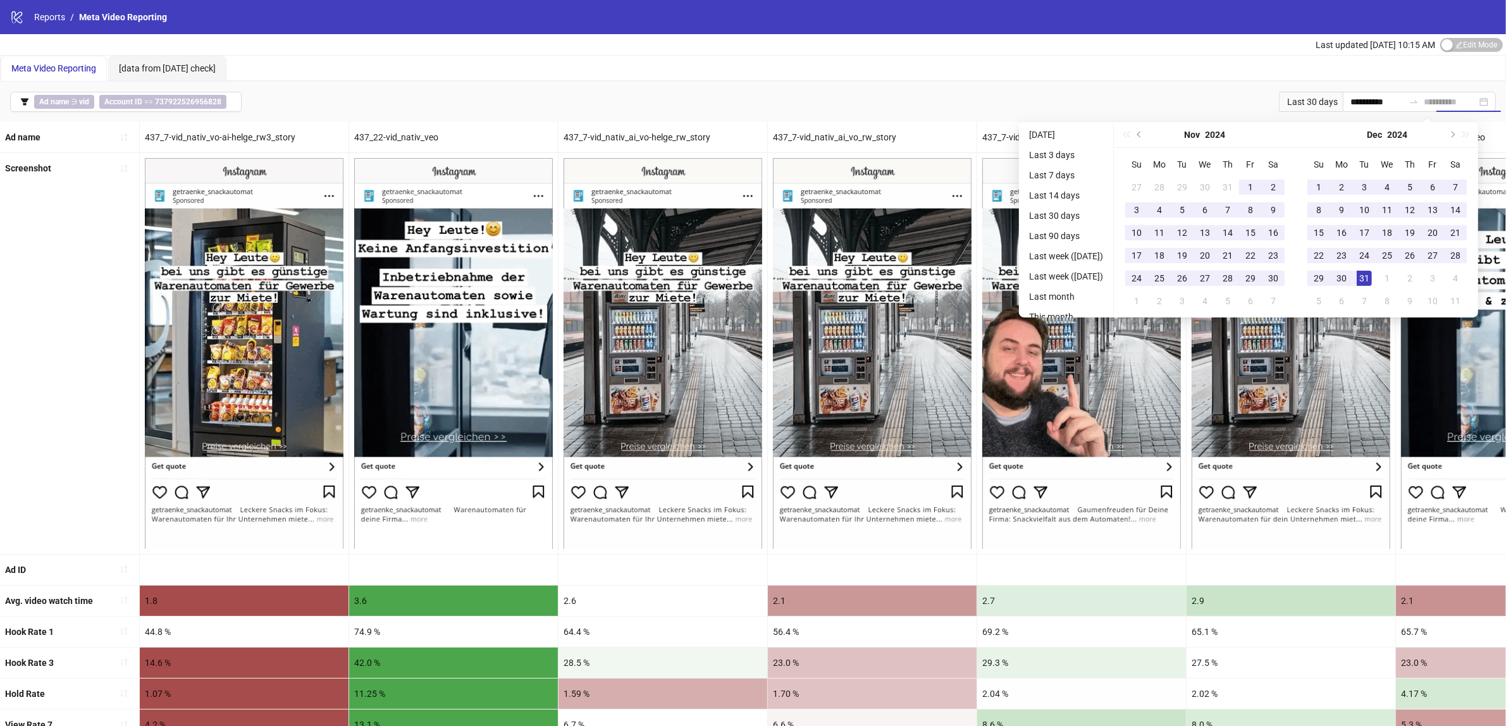
click at [1372, 280] on div "31" at bounding box center [1364, 278] width 15 height 15
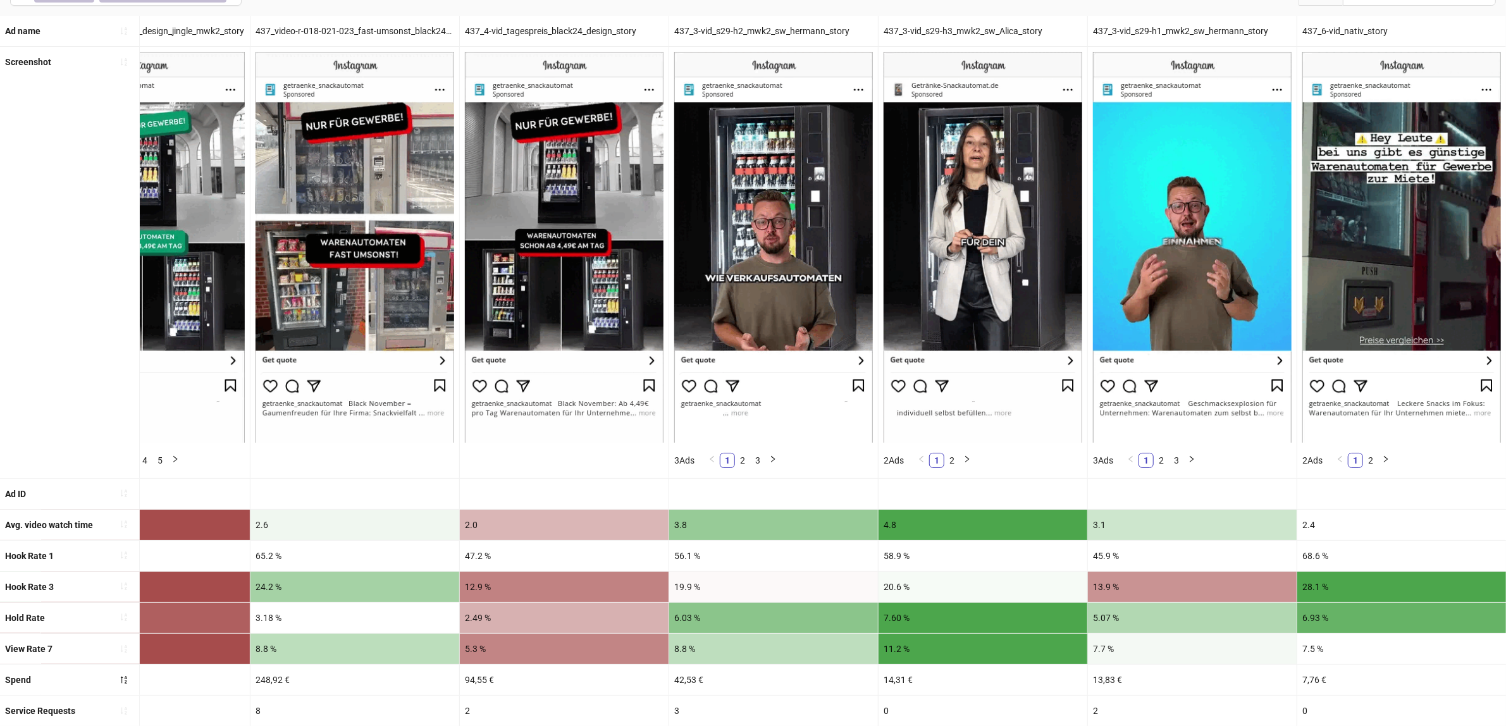
scroll to position [79, 0]
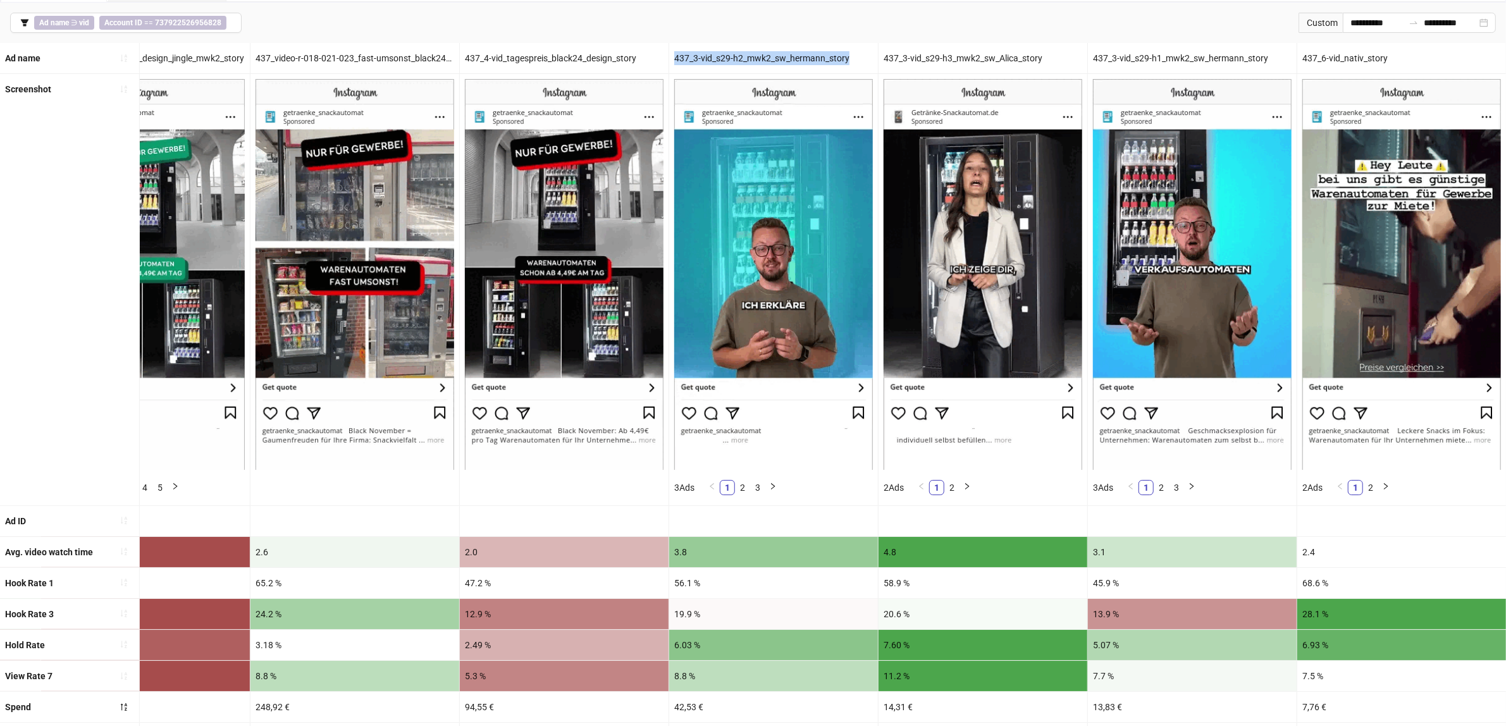
drag, startPoint x: 853, startPoint y: 58, endPoint x: 660, endPoint y: 62, distance: 192.9
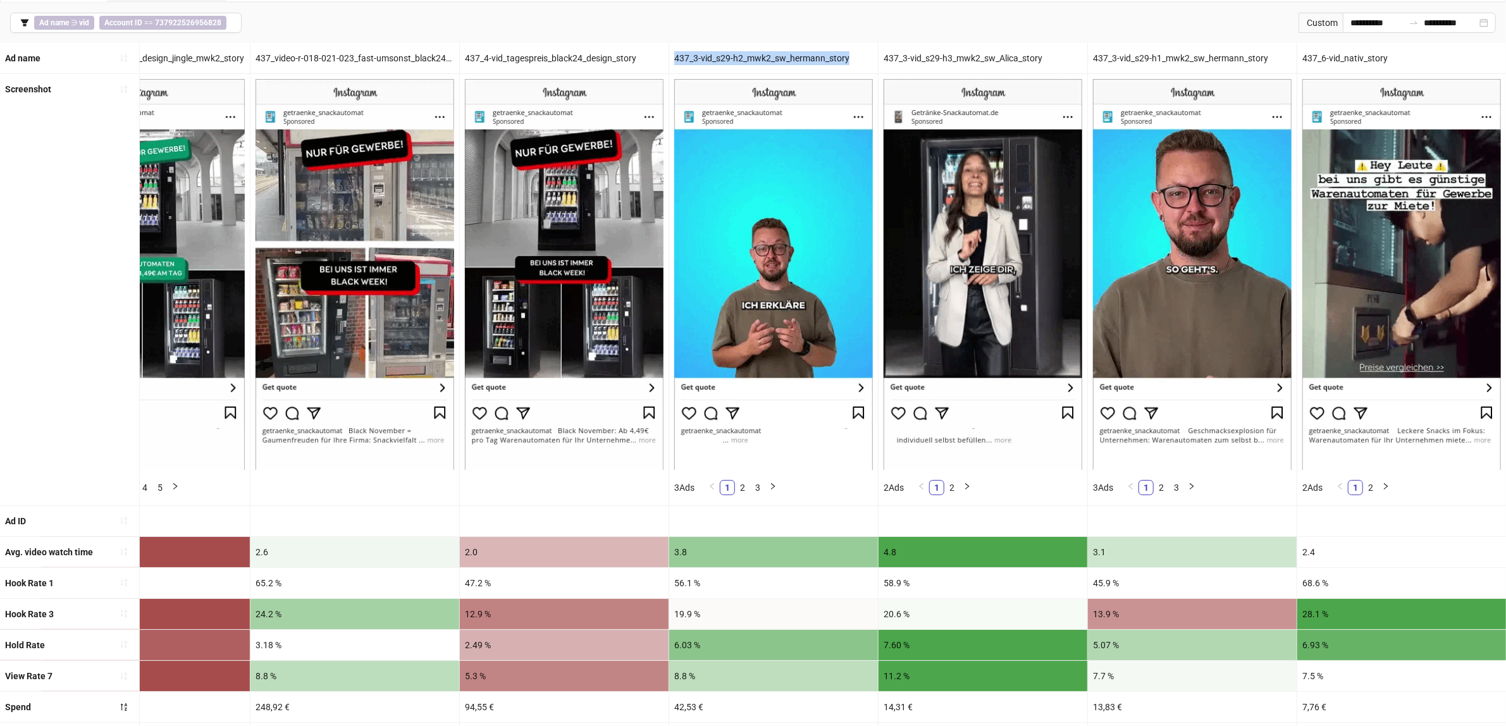
click at [660, 62] on div "Ad name 437_video-r-018-021-023_gewerbe-umsonst_design_jingle_story 437_7-vid_n…" at bounding box center [494, 58] width 2023 height 31
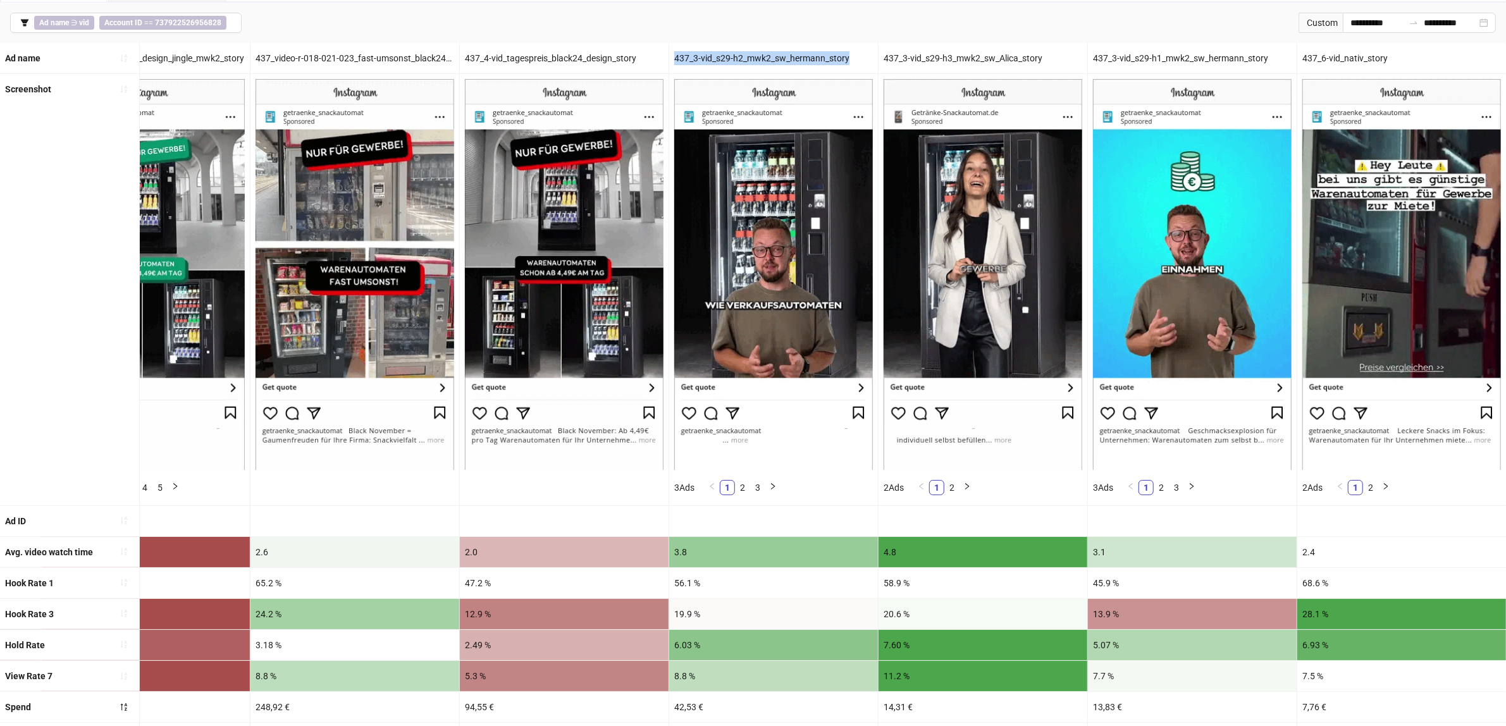
copy div "437_3-vid_s29-h2_mwk2_sw_hermann_story"
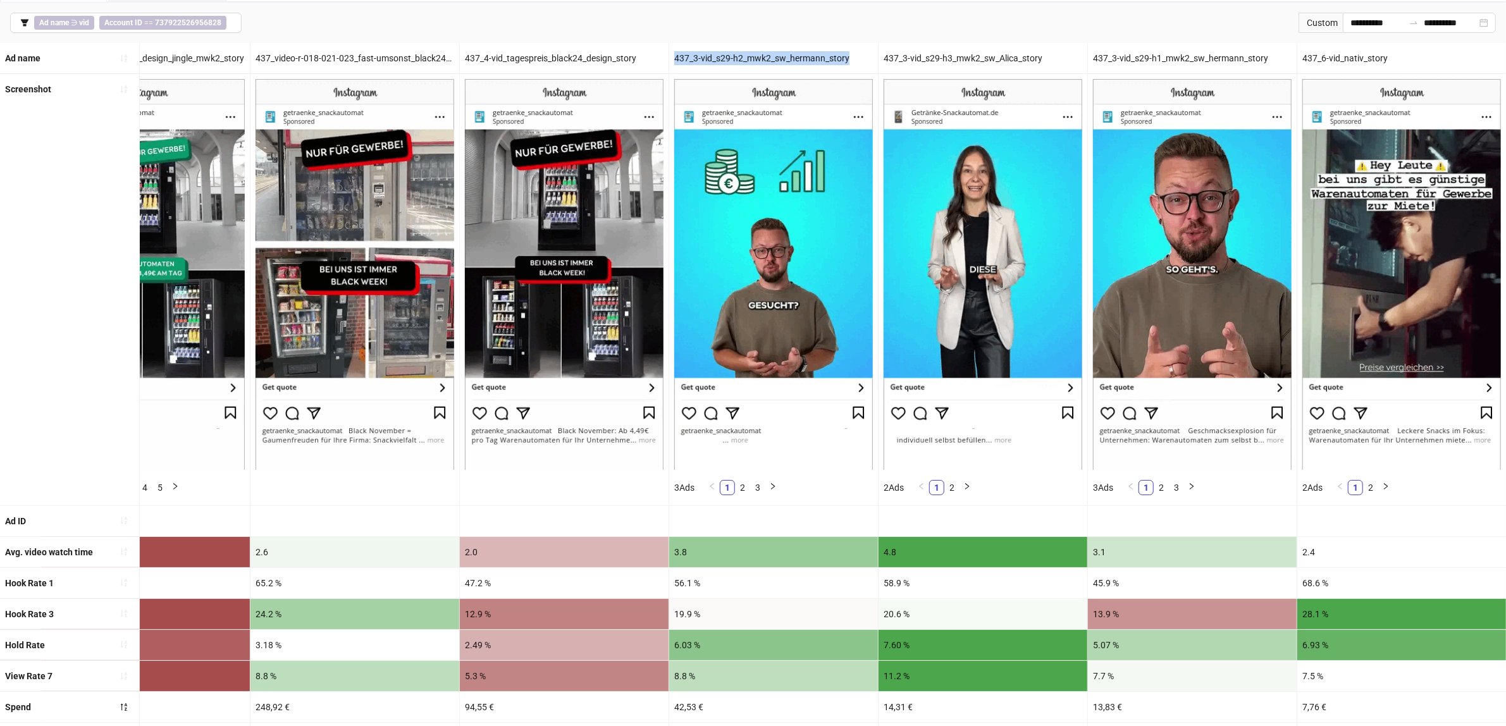
click at [727, 65] on div "437_3-vid_s29-h2_mwk2_sw_hermann_story" at bounding box center [773, 58] width 209 height 30
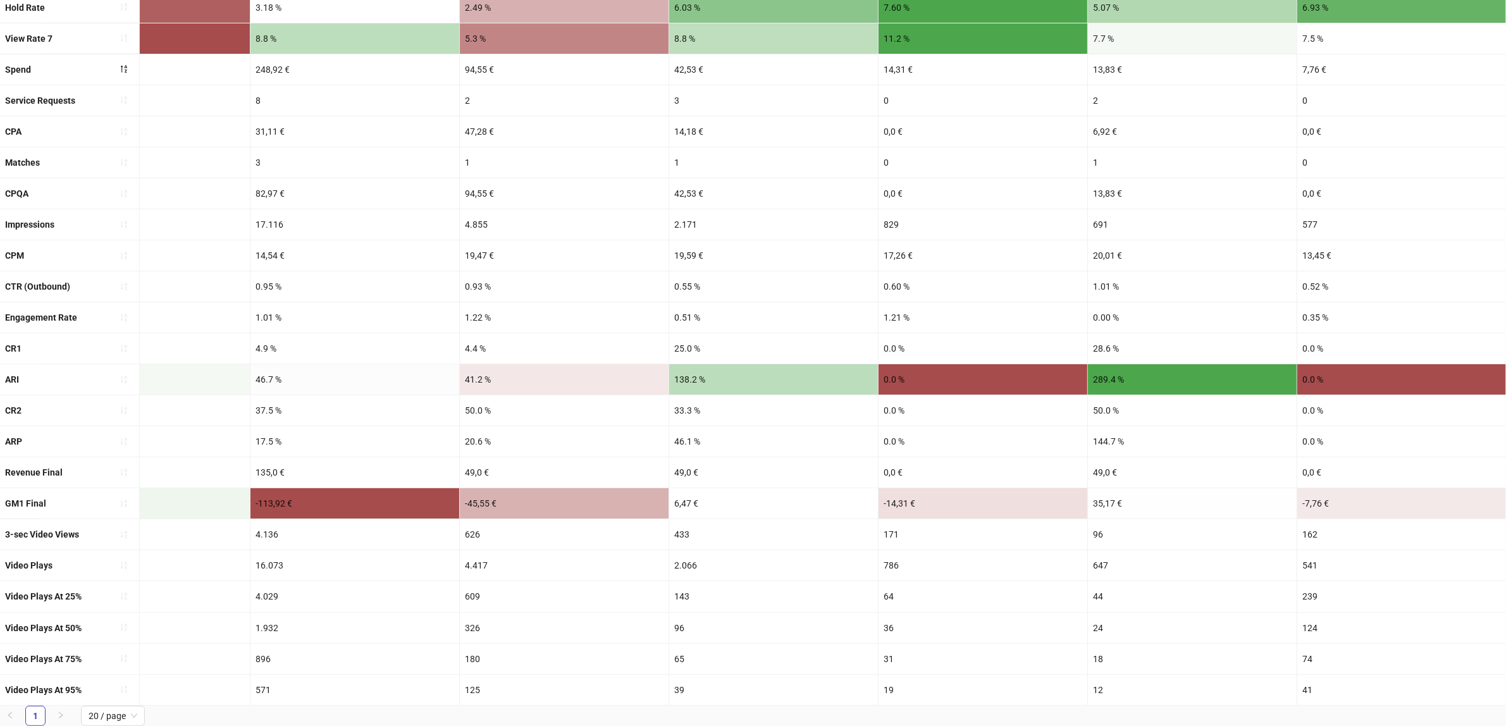
scroll to position [339, 0]
